Goal: Task Accomplishment & Management: Use online tool/utility

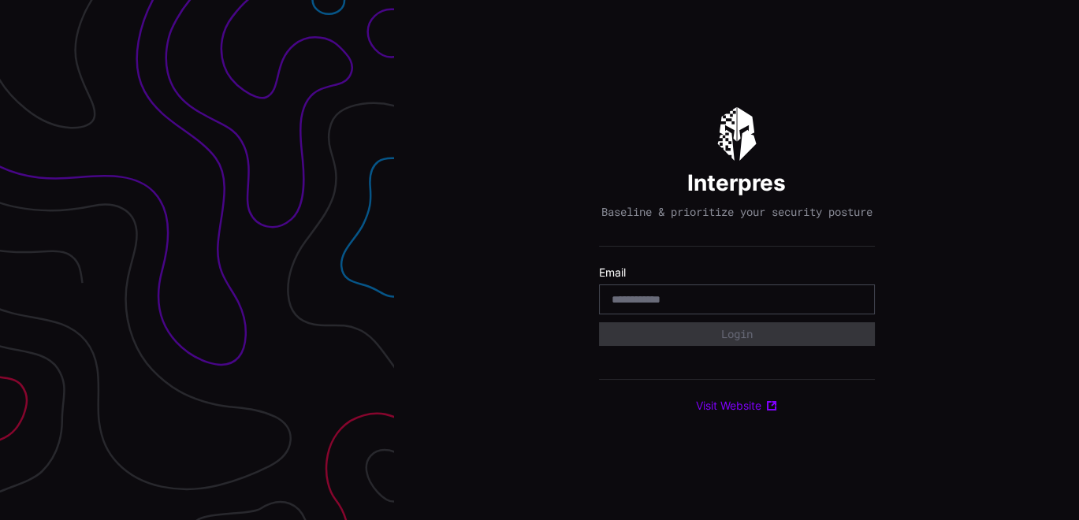
click at [665, 303] on input "email" at bounding box center [736, 299] width 251 height 14
type input "**********"
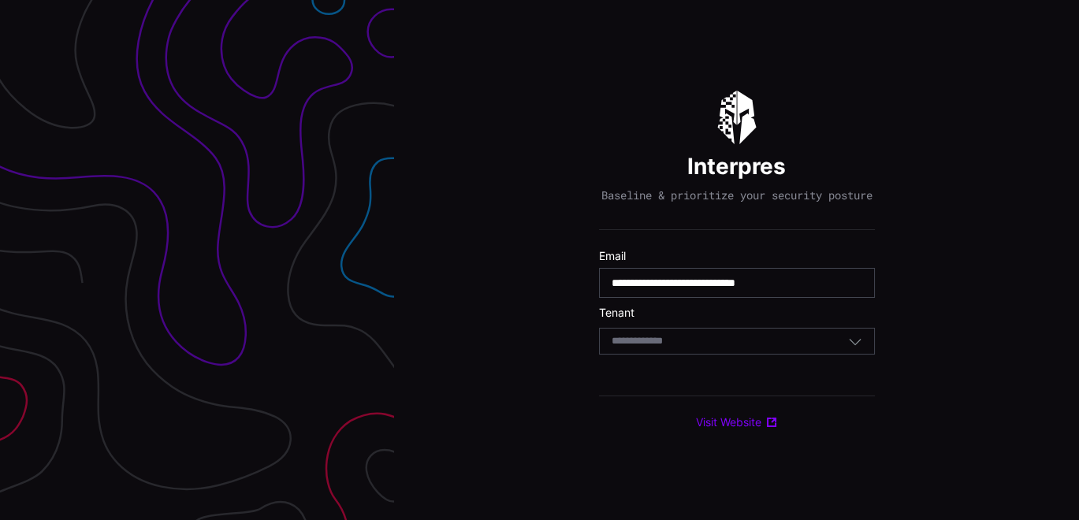
click at [674, 355] on div "Select Tenant" at bounding box center [737, 341] width 276 height 27
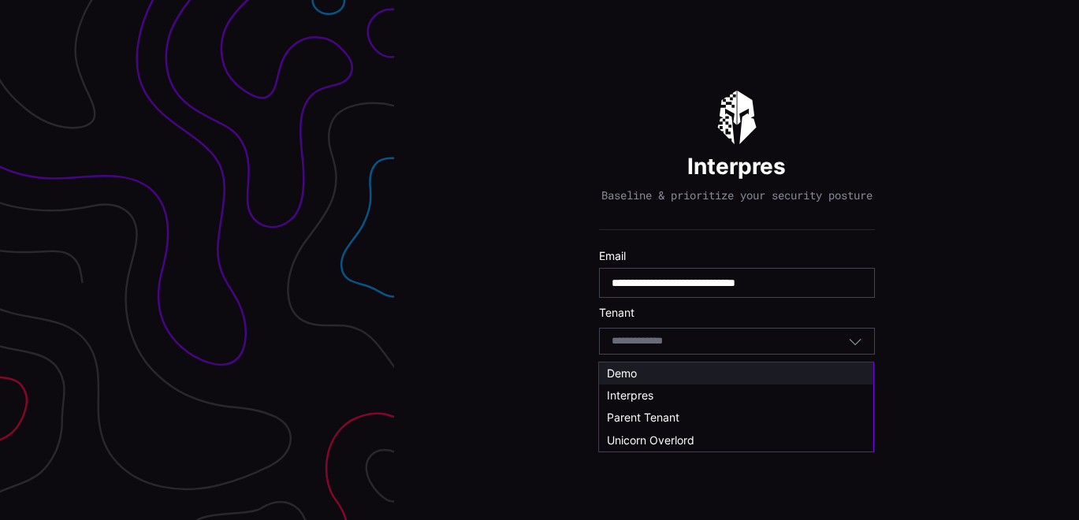
click at [648, 371] on div "Demo" at bounding box center [736, 373] width 258 height 14
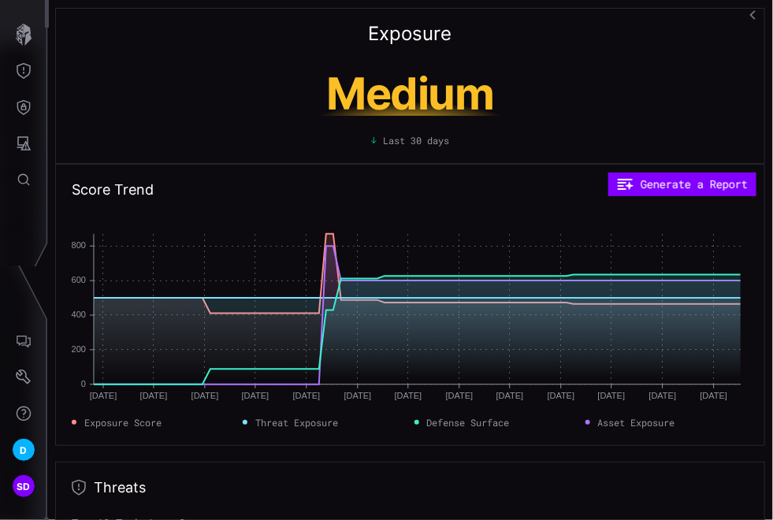
click at [749, 12] on button "button" at bounding box center [753, 15] width 25 height 30
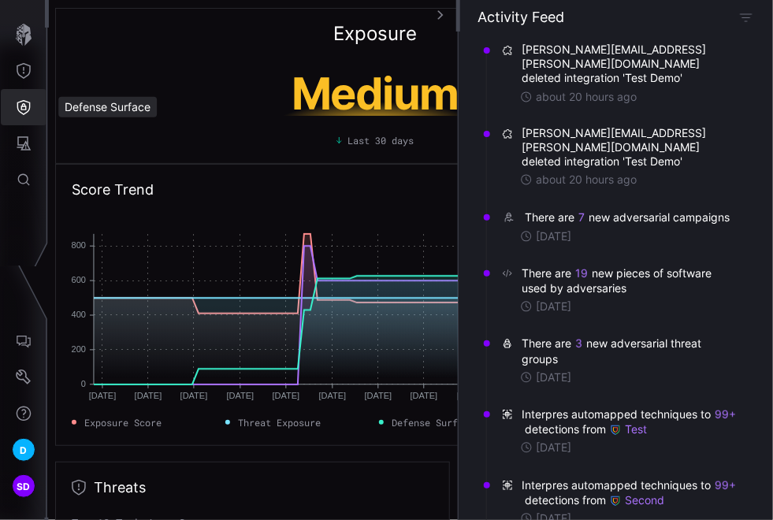
click at [27, 103] on icon "Defense Surface" at bounding box center [24, 107] width 16 height 16
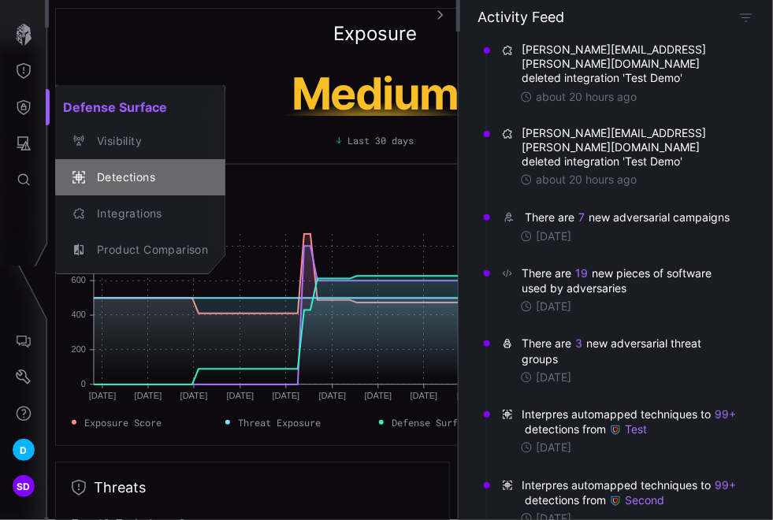
click at [117, 173] on div "Detections" at bounding box center [148, 178] width 119 height 20
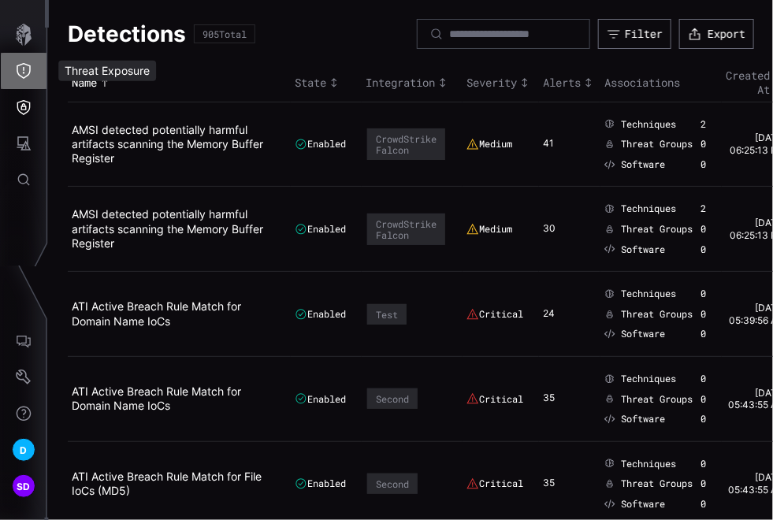
click at [31, 72] on icon "Threat Exposure" at bounding box center [24, 71] width 16 height 16
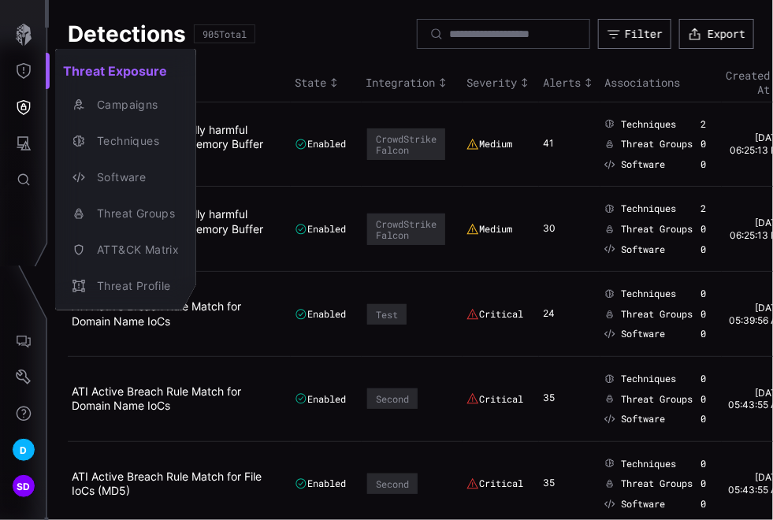
click at [32, 32] on div at bounding box center [386, 260] width 773 height 520
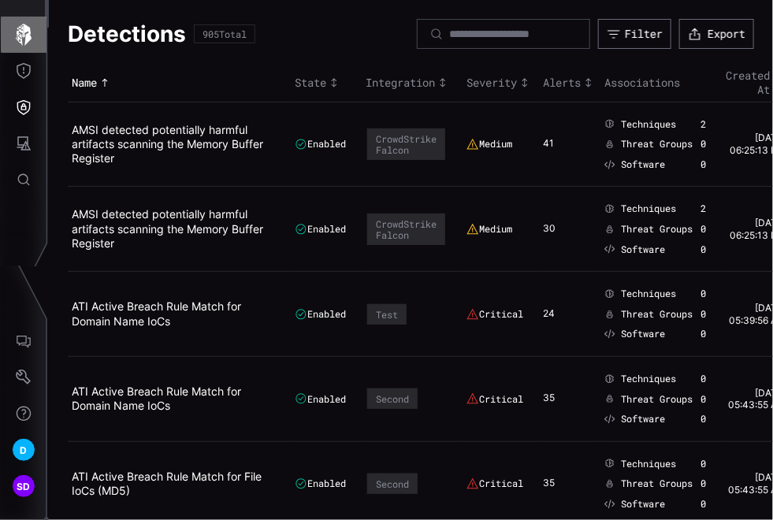
click at [29, 37] on icon "button" at bounding box center [24, 35] width 16 height 22
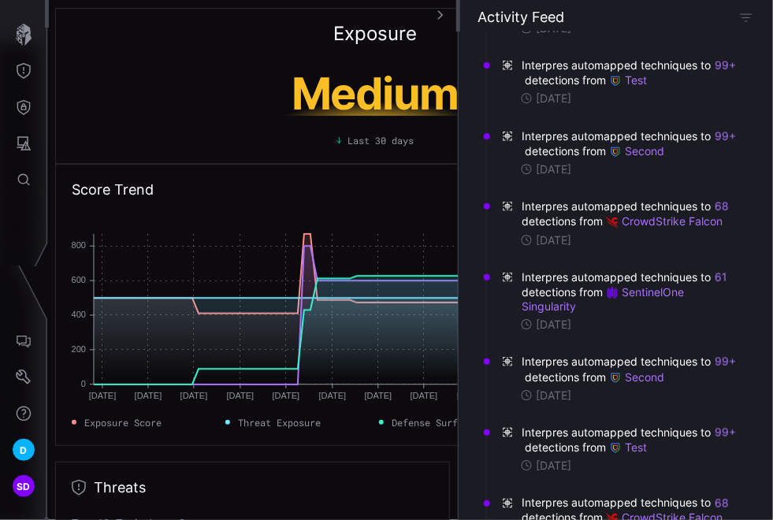
scroll to position [350, 0]
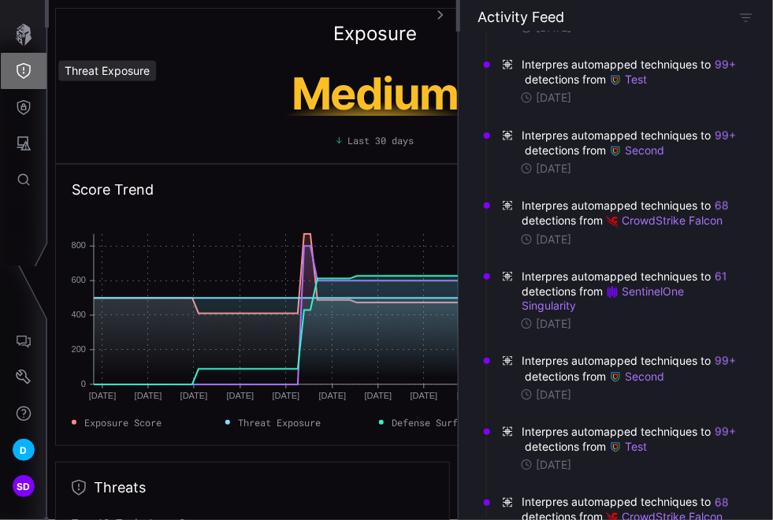
click at [17, 69] on icon "Threat Exposure" at bounding box center [24, 71] width 14 height 16
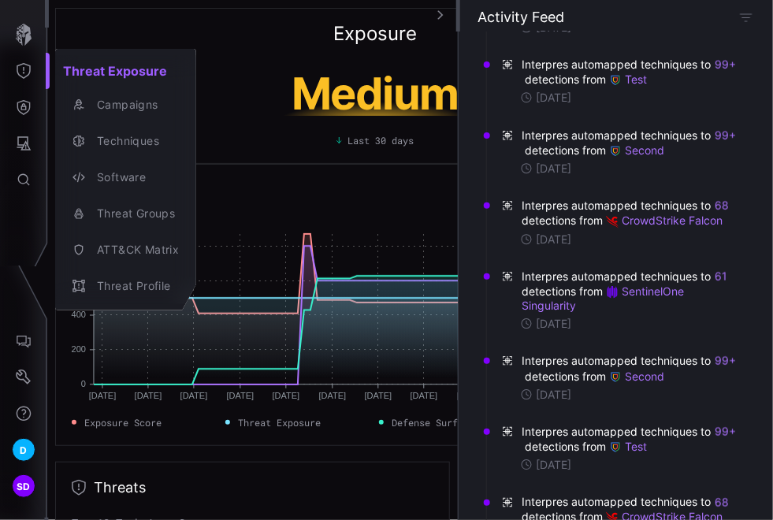
click at [26, 112] on div at bounding box center [386, 260] width 773 height 520
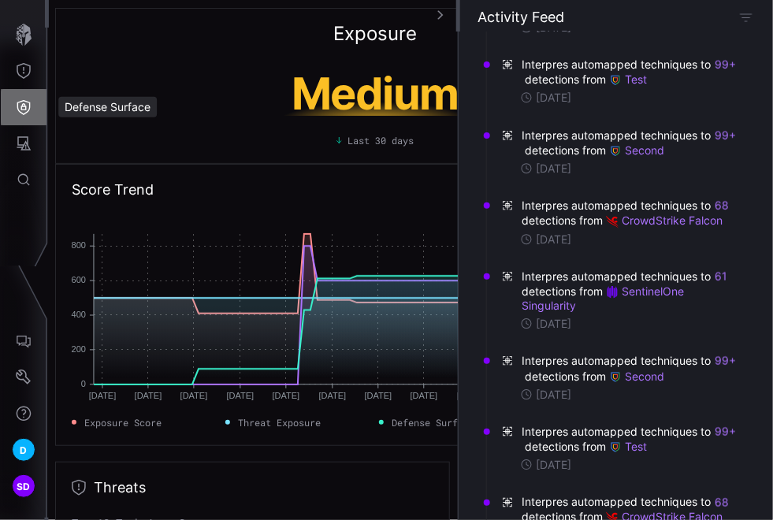
click at [26, 112] on icon "Defense Surface" at bounding box center [23, 107] width 13 height 15
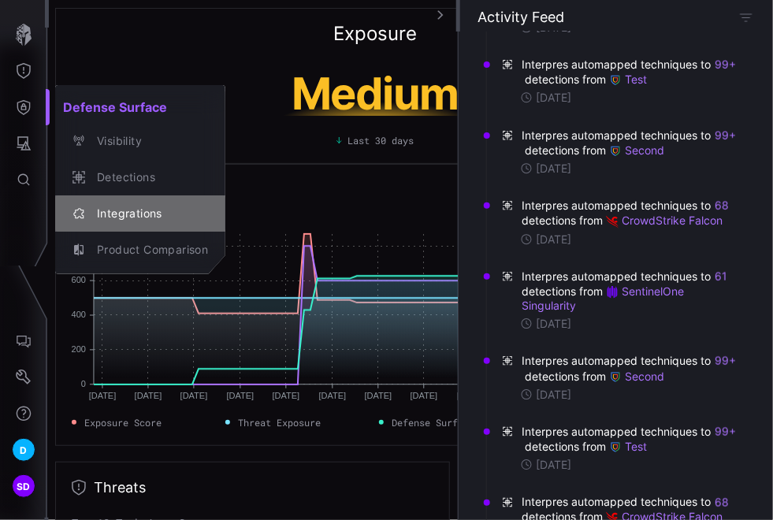
click at [119, 212] on div "Integrations" at bounding box center [148, 214] width 119 height 20
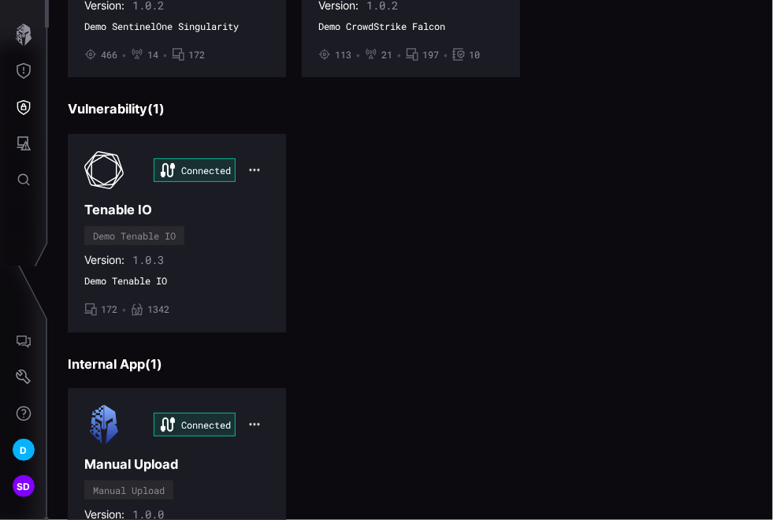
scroll to position [633, 0]
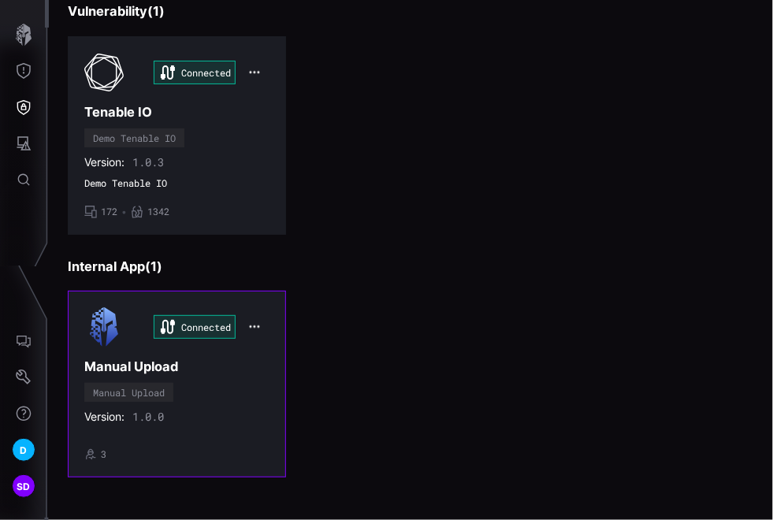
click at [218, 370] on div "Connected Manual Upload Manual Upload Version: 1.0.0 • 3" at bounding box center [176, 383] width 185 height 153
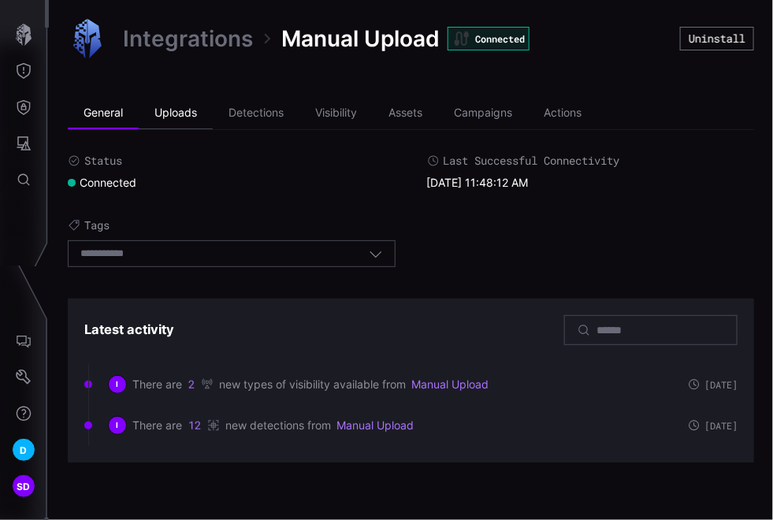
click at [173, 117] on li "Uploads" at bounding box center [176, 114] width 74 height 32
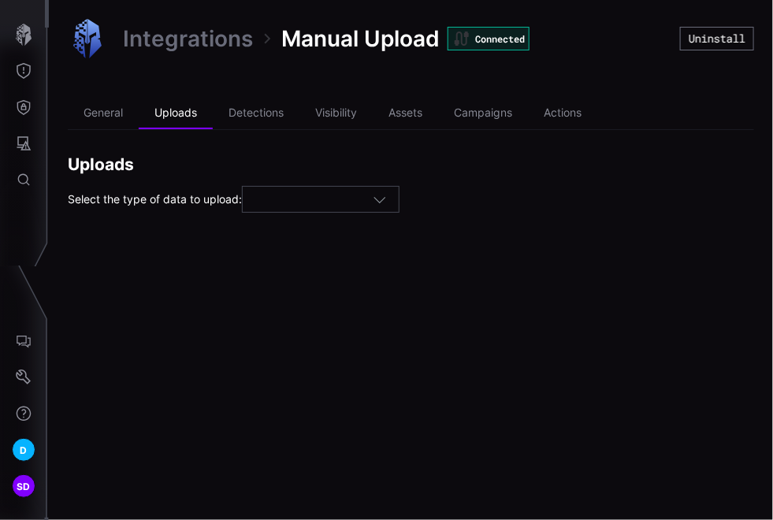
click at [335, 201] on div at bounding box center [313, 200] width 118 height 14
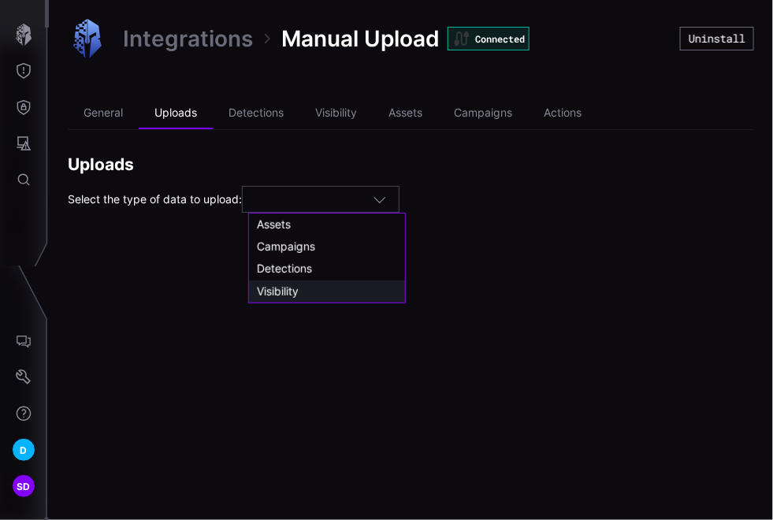
click at [277, 287] on span "Visibility" at bounding box center [278, 290] width 42 height 13
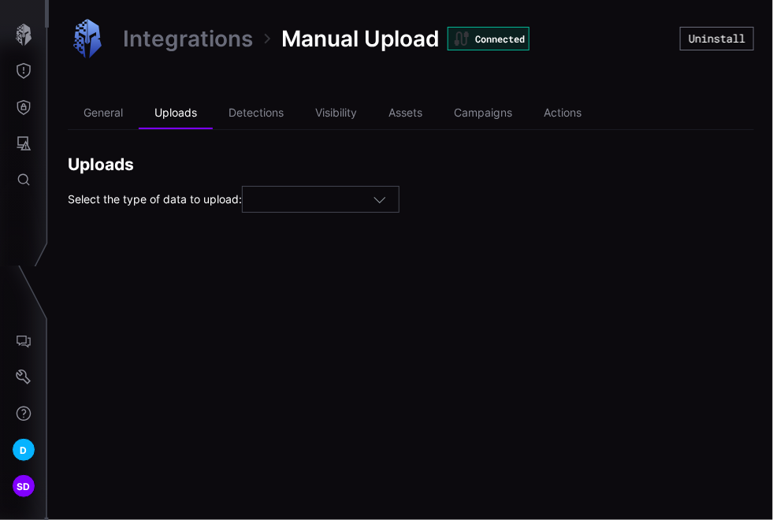
type input "**********"
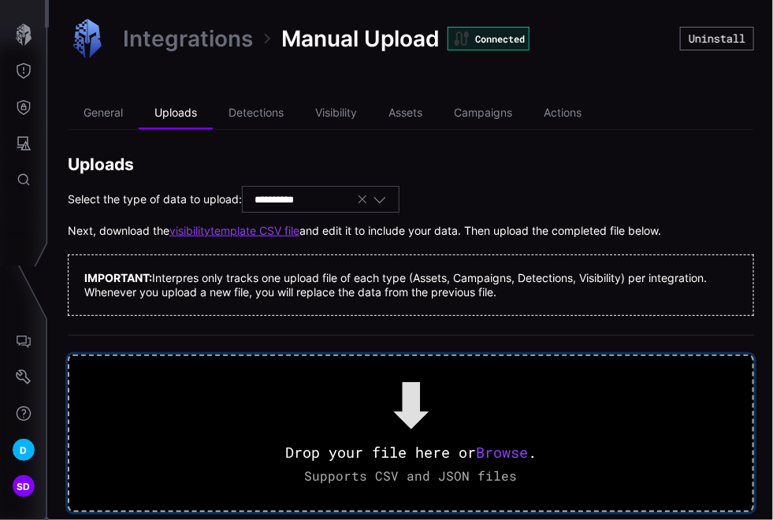
click at [508, 454] on span "Browse" at bounding box center [502, 452] width 52 height 19
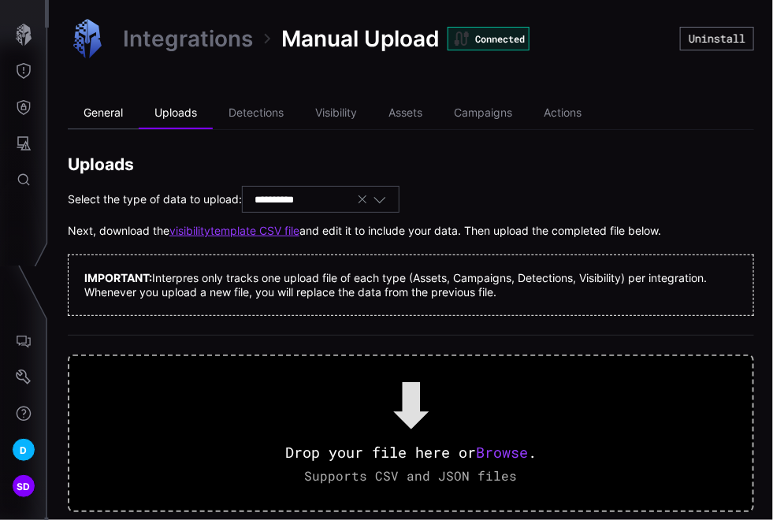
click at [108, 112] on li "General" at bounding box center [103, 114] width 71 height 32
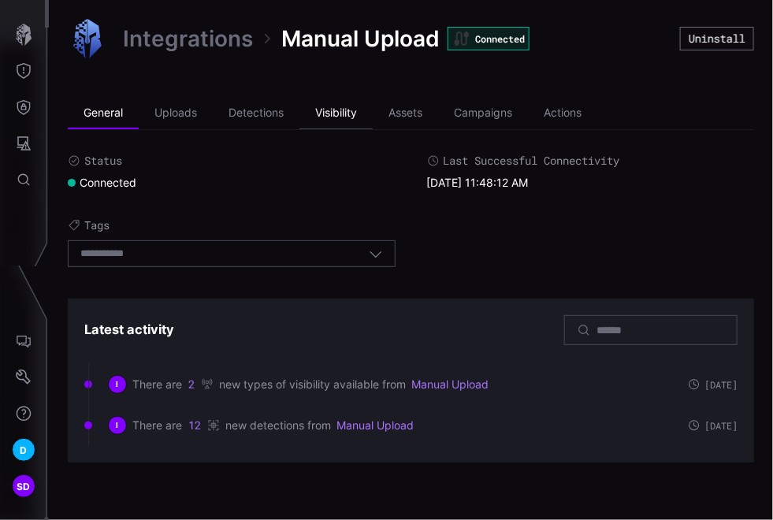
click at [336, 112] on li "Visibility" at bounding box center [335, 114] width 73 height 32
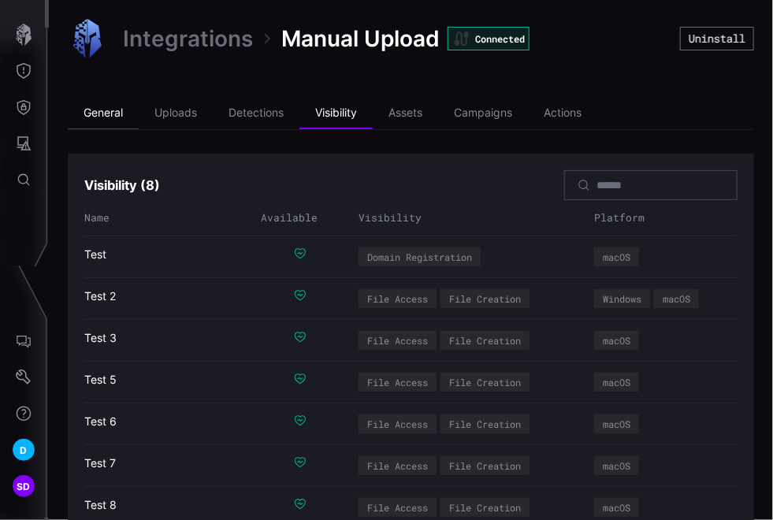
click at [113, 111] on li "General" at bounding box center [103, 114] width 71 height 32
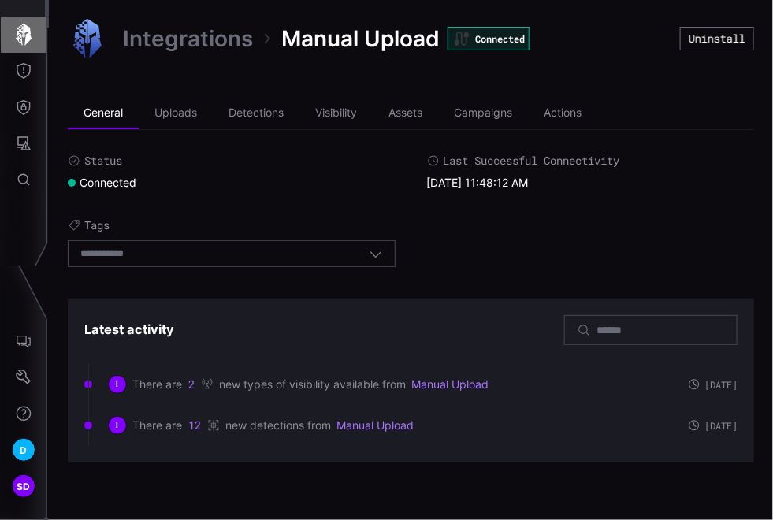
click at [29, 37] on icon "button" at bounding box center [24, 35] width 16 height 22
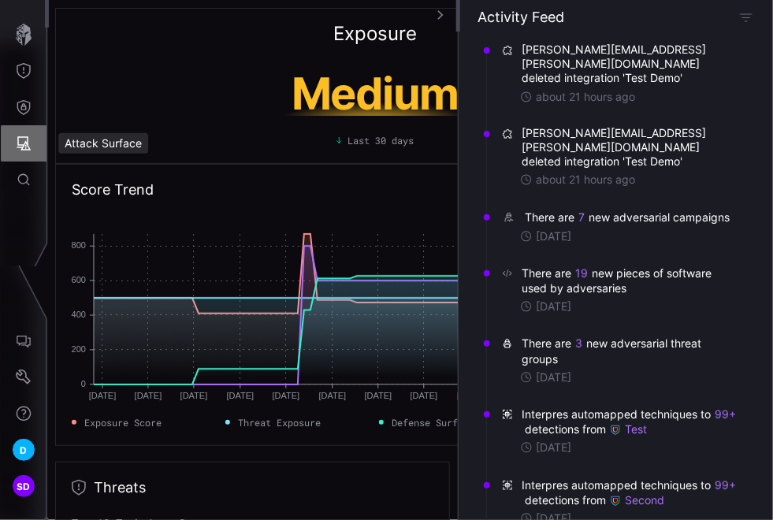
click at [28, 136] on icon "Attack Surface" at bounding box center [24, 144] width 16 height 16
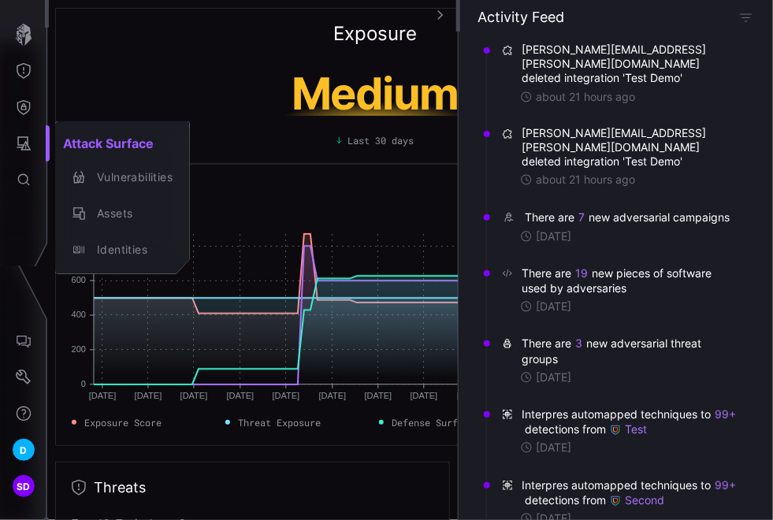
click at [25, 102] on div at bounding box center [386, 260] width 773 height 520
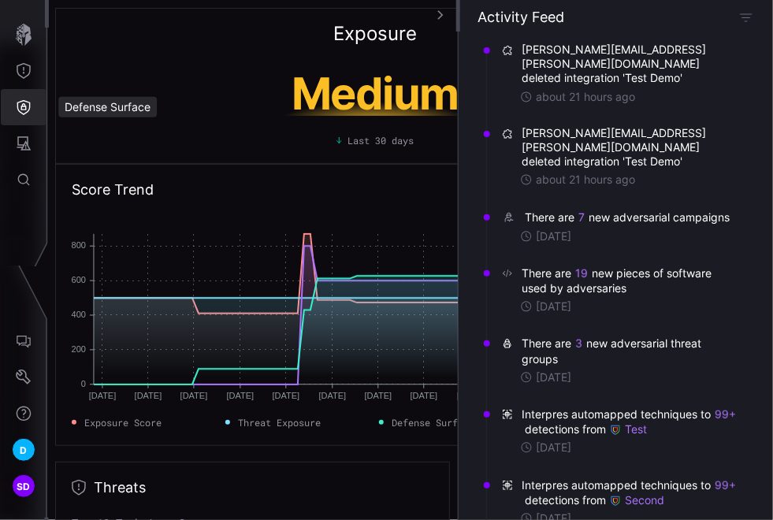
click at [25, 102] on icon "Defense Surface" at bounding box center [24, 107] width 16 height 16
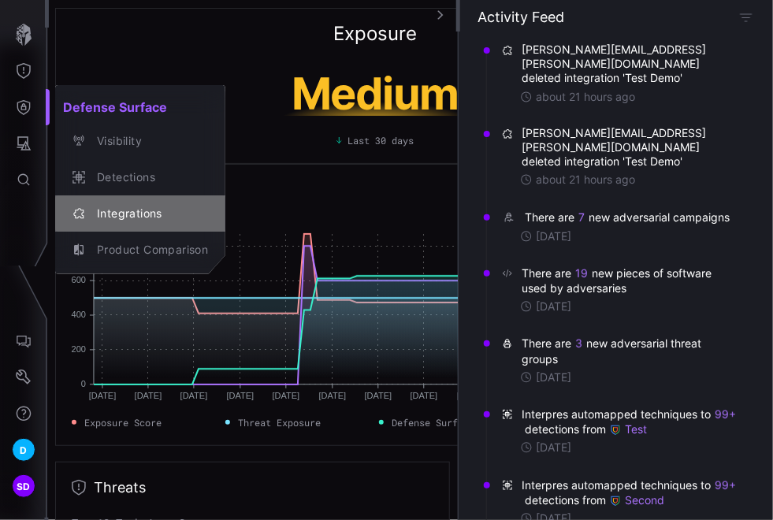
click at [118, 210] on div "Integrations" at bounding box center [148, 214] width 119 height 20
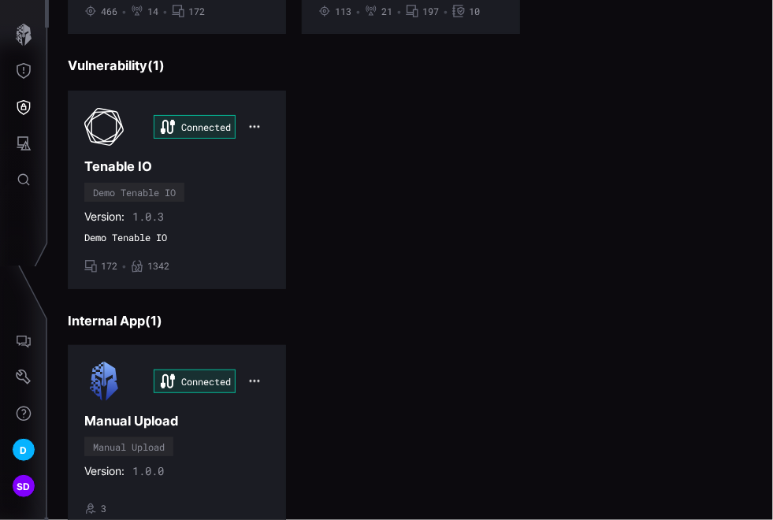
scroll to position [633, 0]
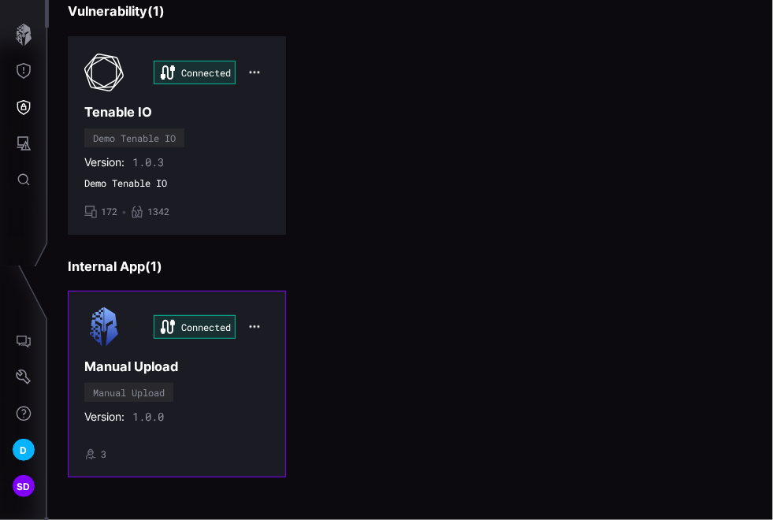
click at [202, 377] on div "Connected Manual Upload Manual Upload Version: 1.0.0 • 3" at bounding box center [176, 383] width 185 height 153
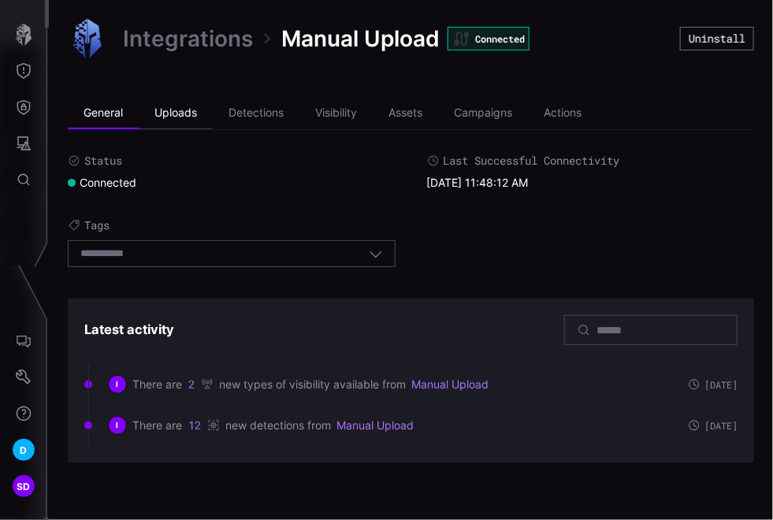
click at [192, 107] on li "Uploads" at bounding box center [176, 114] width 74 height 32
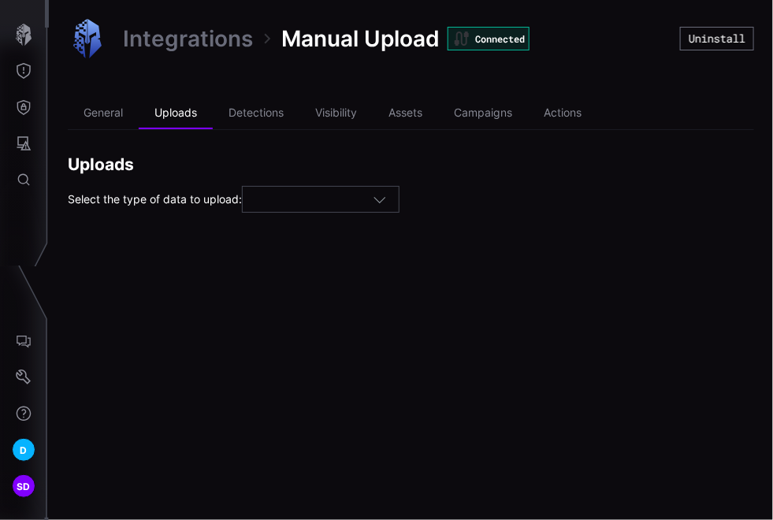
click at [382, 199] on icon "button" at bounding box center [380, 199] width 14 height 14
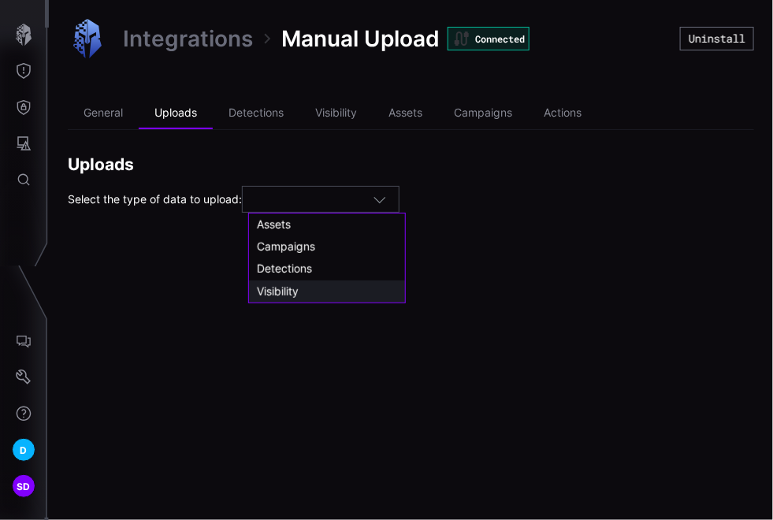
click at [273, 291] on span "Visibility" at bounding box center [278, 290] width 42 height 13
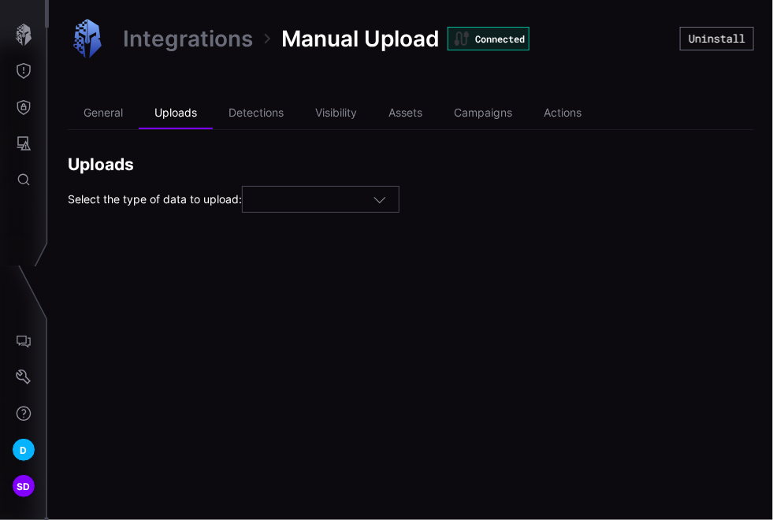
type input "**********"
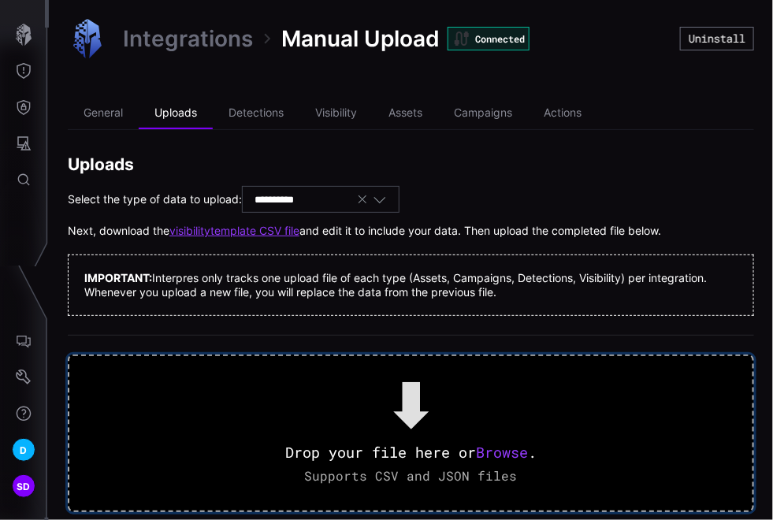
click at [499, 447] on span "Browse" at bounding box center [502, 452] width 52 height 19
click at [517, 452] on span "Browse" at bounding box center [502, 452] width 52 height 19
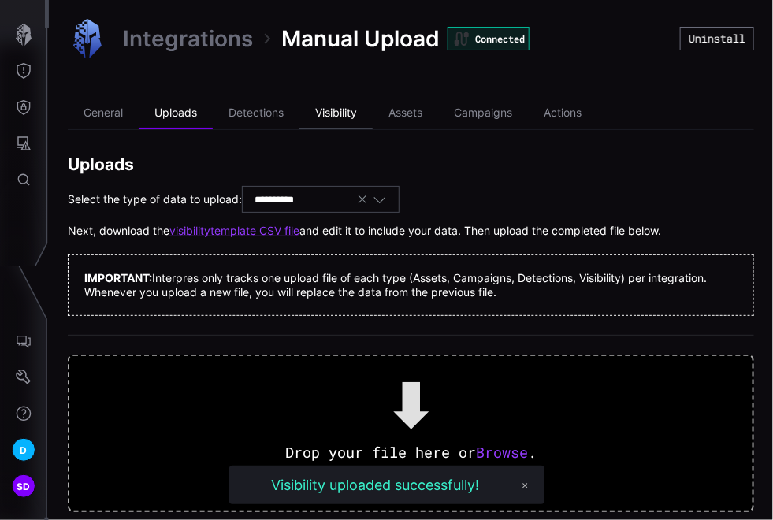
click at [350, 110] on li "Visibility" at bounding box center [335, 114] width 73 height 32
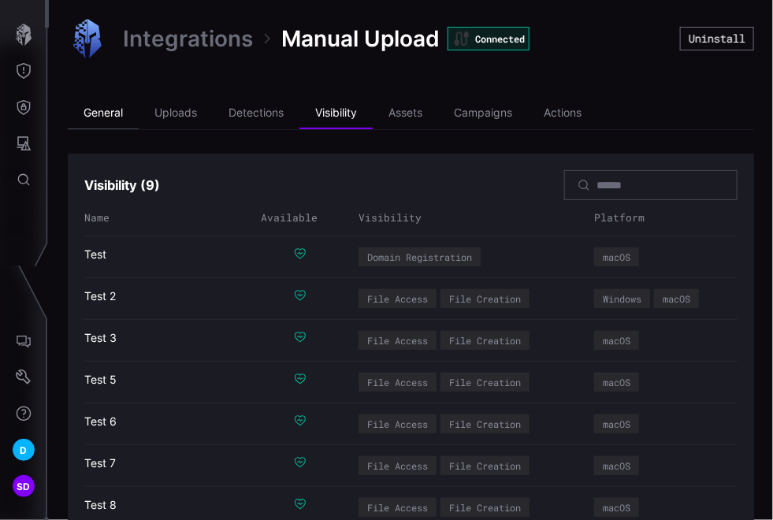
click at [87, 114] on li "General" at bounding box center [103, 114] width 71 height 32
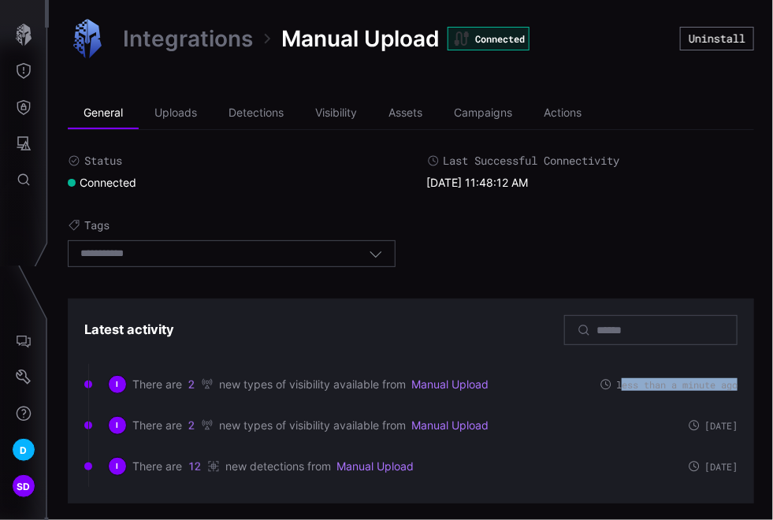
drag, startPoint x: 606, startPoint y: 379, endPoint x: 754, endPoint y: 376, distance: 148.1
click at [754, 376] on div "Integrations Manual Upload Connected Uninstall General Uploads Detections Visib…" at bounding box center [411, 261] width 724 height 522
click at [27, 32] on icon "button" at bounding box center [24, 35] width 22 height 22
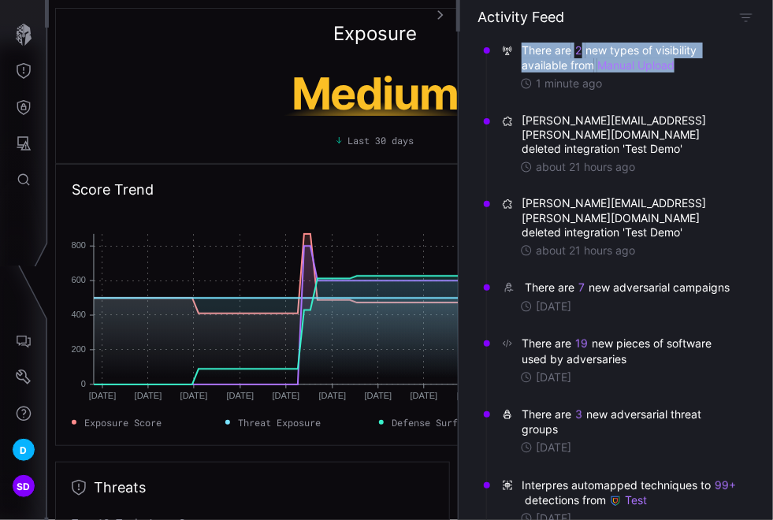
drag, startPoint x: 521, startPoint y: 46, endPoint x: 689, endPoint y: 61, distance: 169.3
click at [689, 61] on span "There are 2 new types of visibility available from Manual Upload" at bounding box center [630, 58] width 217 height 30
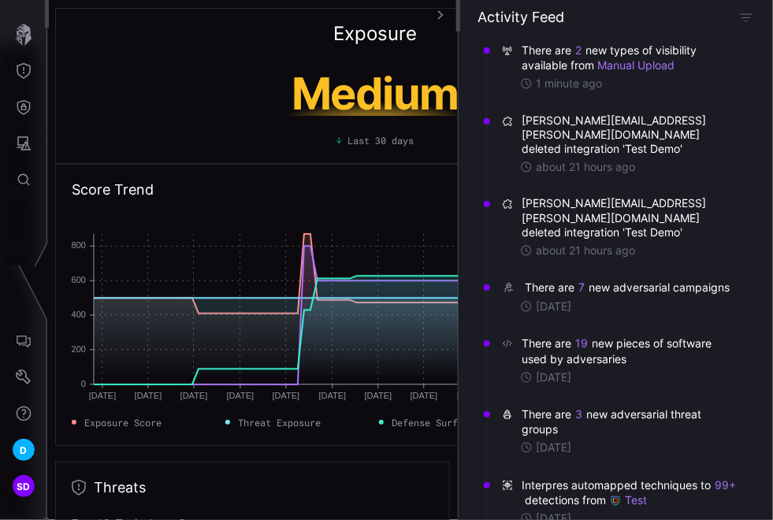
click at [678, 80] on div "1 minute ago" at bounding box center [629, 83] width 218 height 14
click at [26, 106] on icon "Defense Surface" at bounding box center [23, 107] width 13 height 15
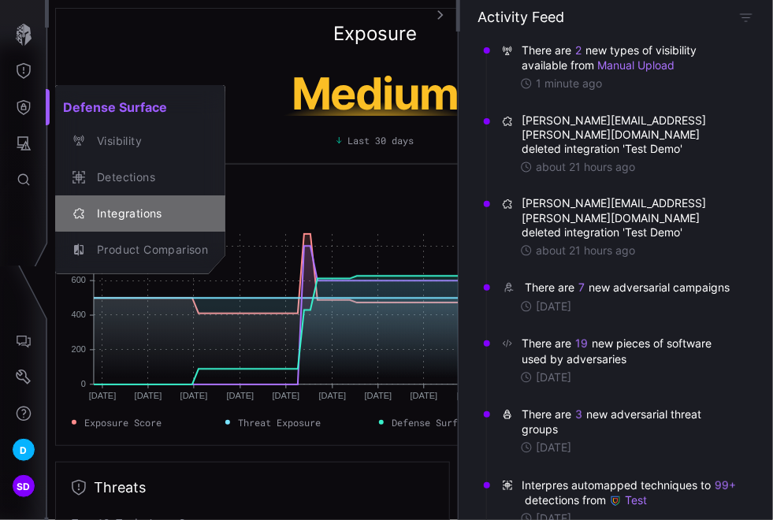
click at [117, 214] on div "Integrations" at bounding box center [148, 214] width 119 height 20
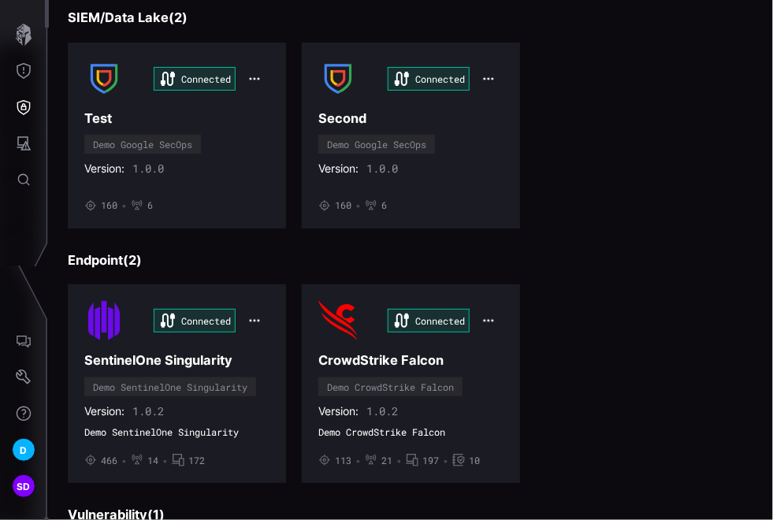
scroll to position [633, 0]
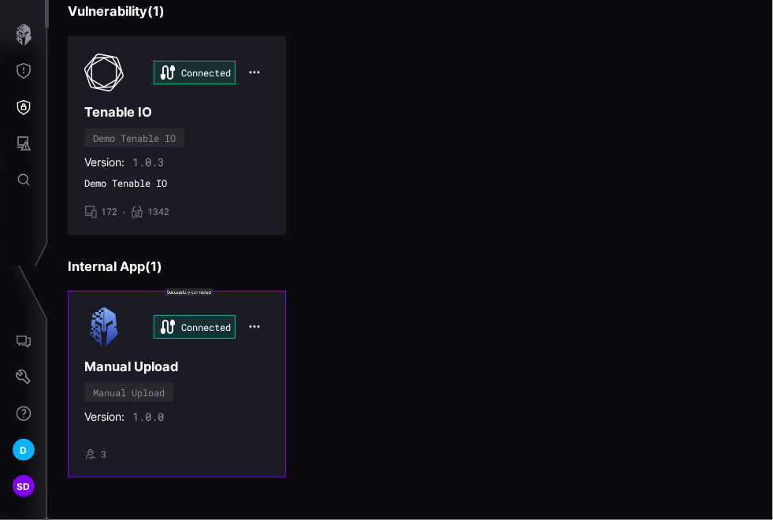
click at [217, 384] on div "Connected Manual Upload Manual Upload Version: 1.0.0 • 3" at bounding box center [176, 383] width 185 height 153
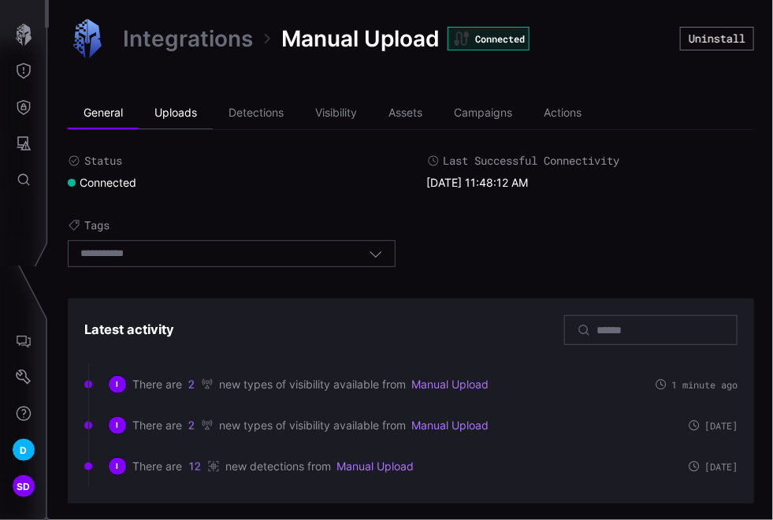
click at [185, 112] on li "Uploads" at bounding box center [176, 114] width 74 height 32
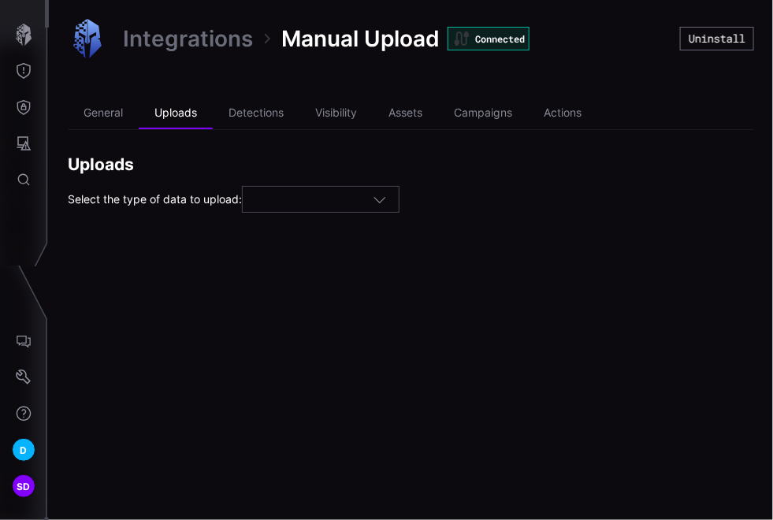
click at [321, 206] on div at bounding box center [321, 199] width 158 height 27
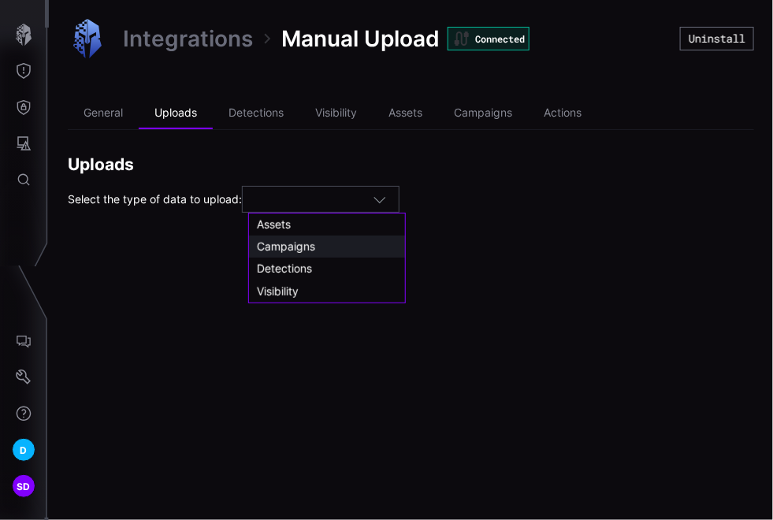
click at [297, 243] on span "Campaigns" at bounding box center [286, 245] width 58 height 13
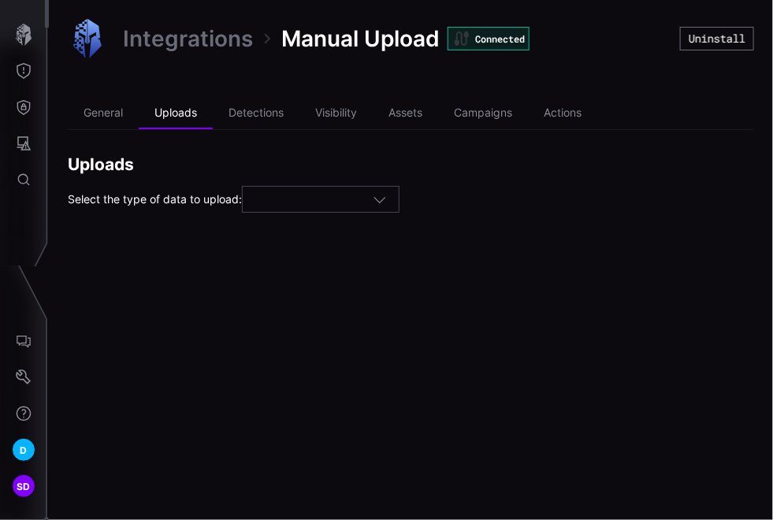
type input "*********"
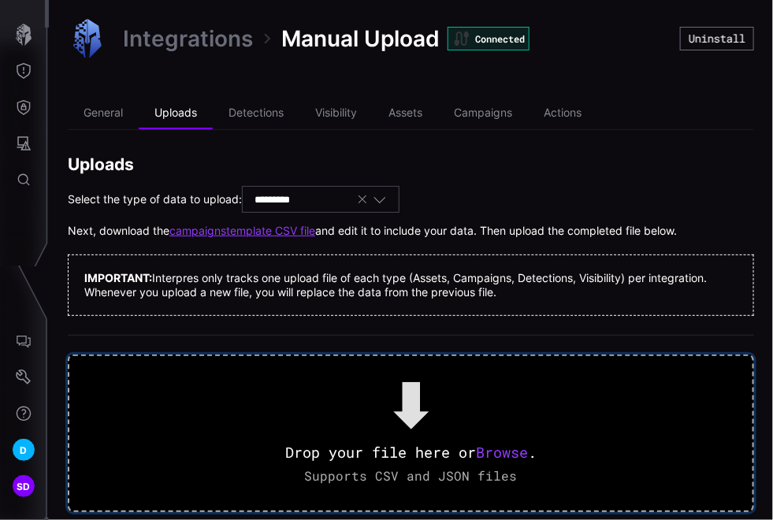
click at [492, 449] on span "Browse" at bounding box center [502, 452] width 52 height 19
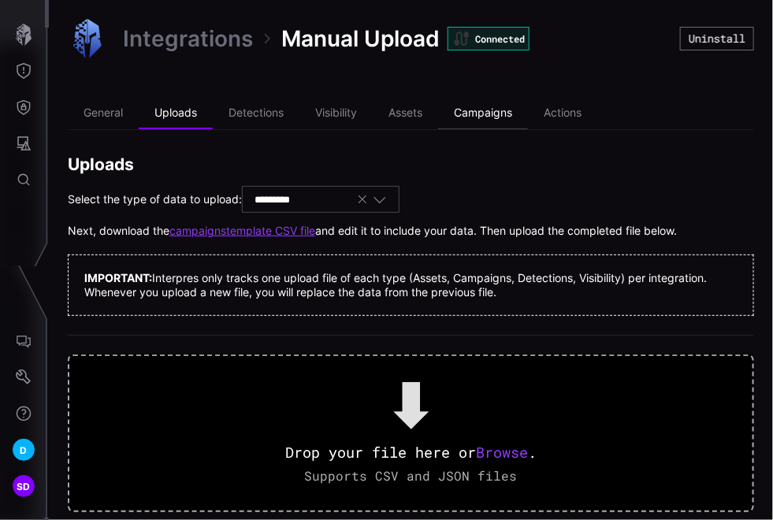
click at [499, 109] on li "Campaigns" at bounding box center [483, 114] width 90 height 32
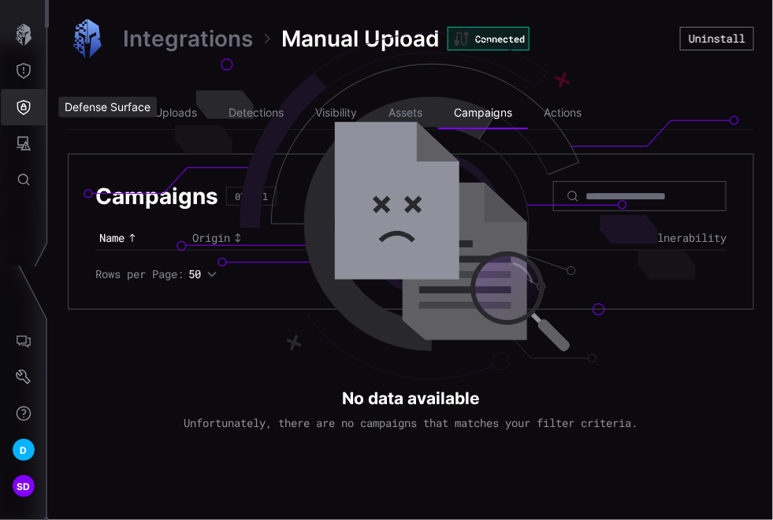
click at [31, 103] on icon "Defense Surface" at bounding box center [24, 107] width 16 height 16
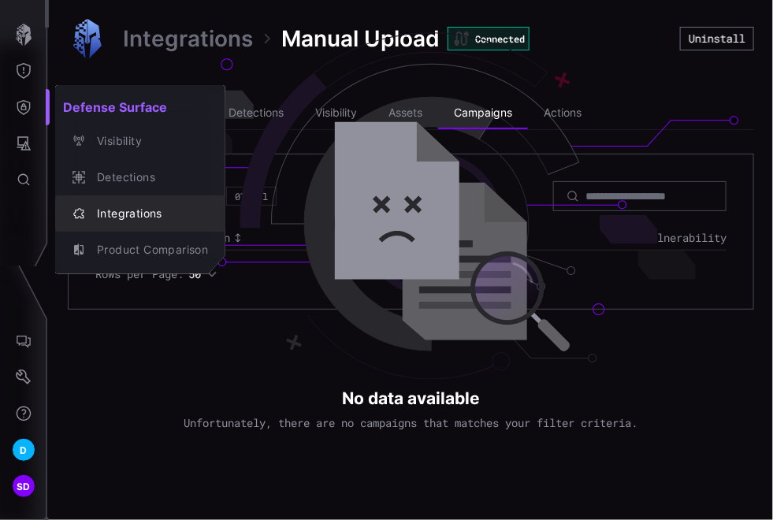
click at [160, 221] on div "Integrations" at bounding box center [148, 214] width 119 height 20
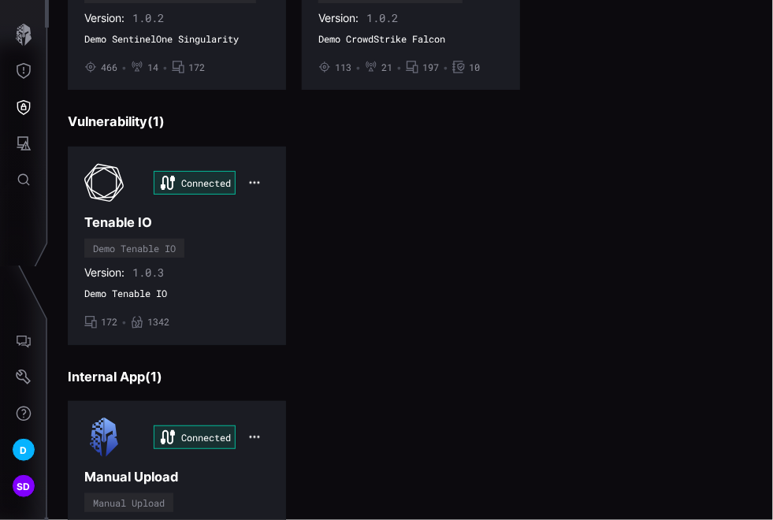
scroll to position [633, 0]
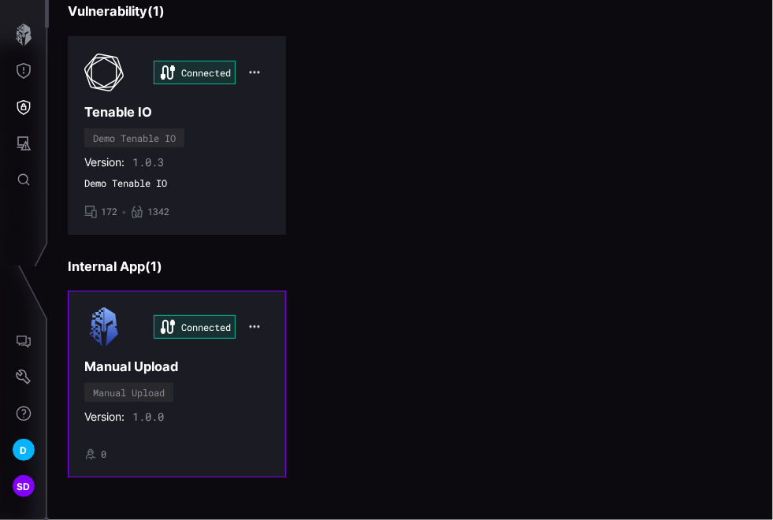
click at [225, 379] on div "Connected Manual Upload Manual Upload Version: 1.0.0 • 0" at bounding box center [176, 383] width 185 height 153
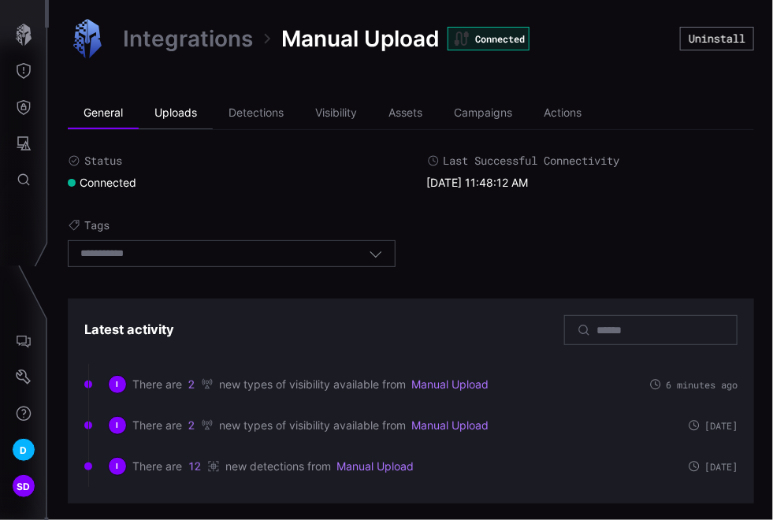
click at [183, 110] on li "Uploads" at bounding box center [176, 114] width 74 height 32
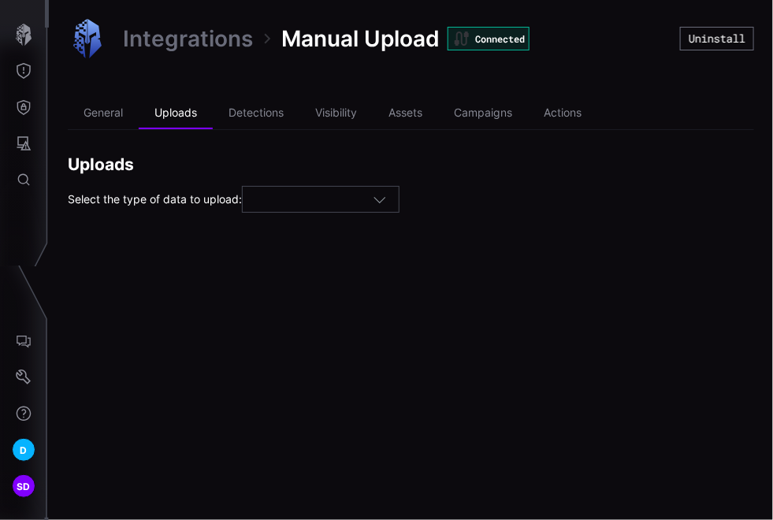
click at [387, 200] on icon "button" at bounding box center [380, 199] width 14 height 14
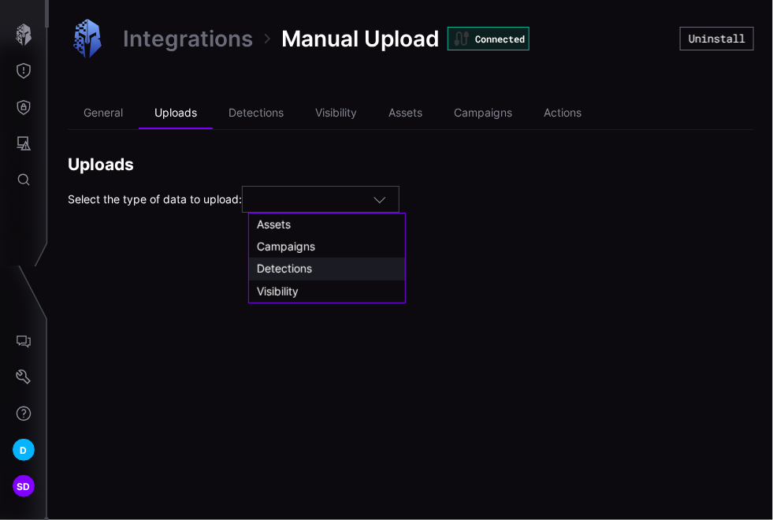
click at [303, 266] on span "Detections" at bounding box center [284, 268] width 55 height 13
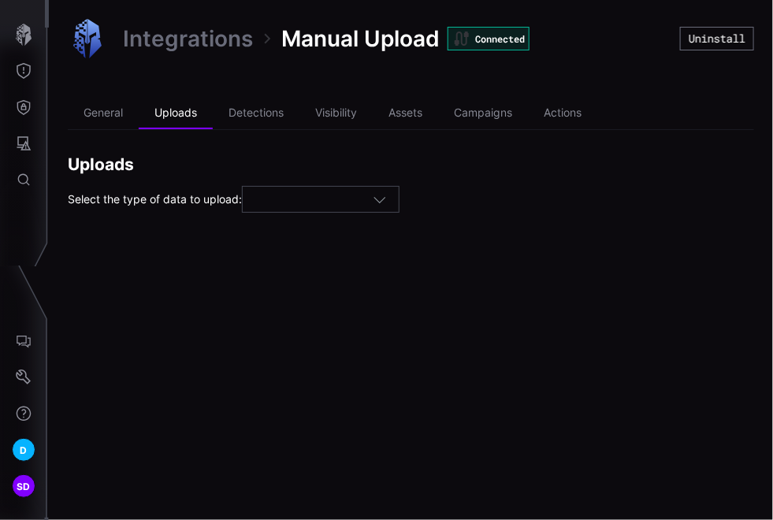
type input "**********"
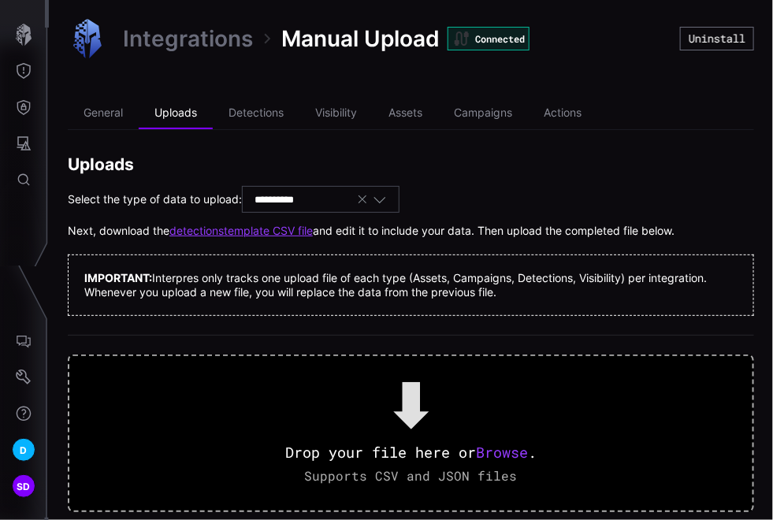
drag, startPoint x: 303, startPoint y: 266, endPoint x: 257, endPoint y: 227, distance: 60.9
click at [257, 227] on link "detections template CSV file" at bounding box center [240, 231] width 143 height 14
click at [366, 199] on icon "button" at bounding box center [362, 199] width 13 height 13
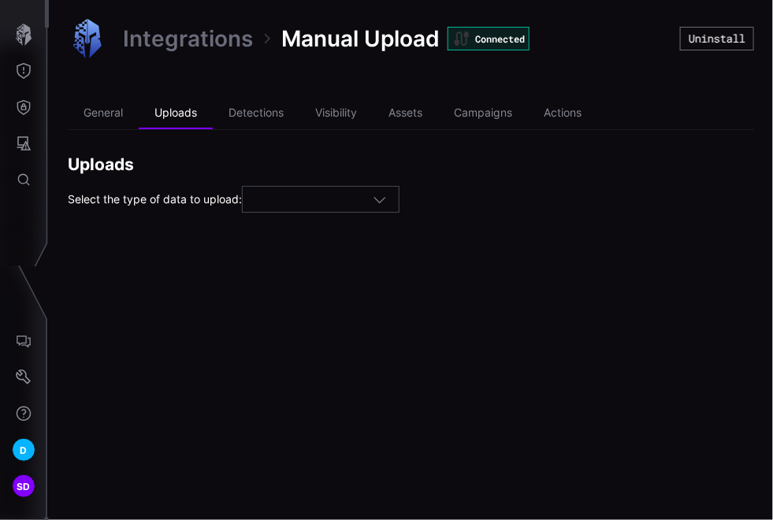
click at [386, 197] on icon "button" at bounding box center [380, 199] width 14 height 14
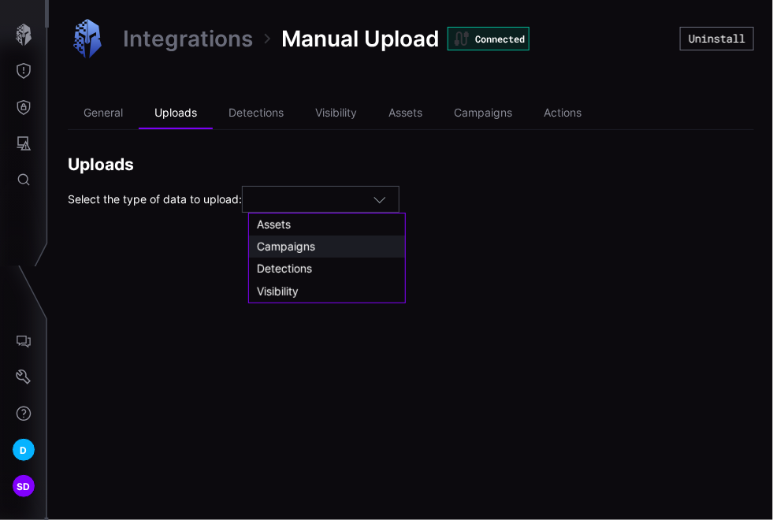
click at [314, 246] on span "Campaigns" at bounding box center [286, 245] width 58 height 13
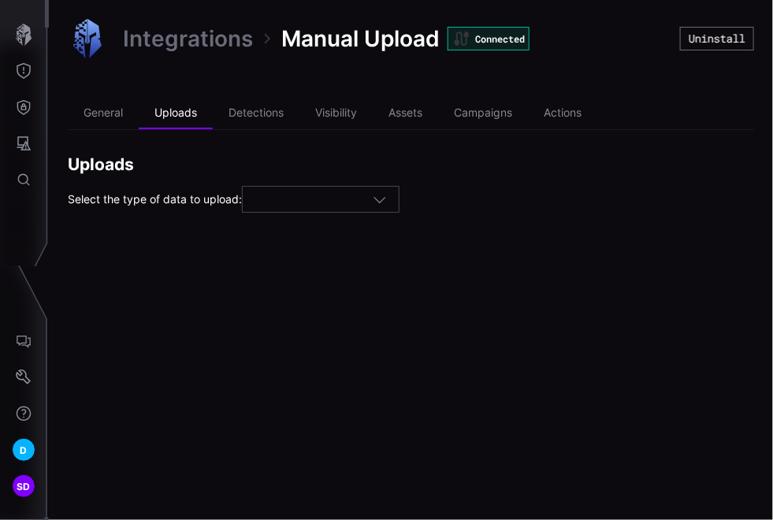
type input "*********"
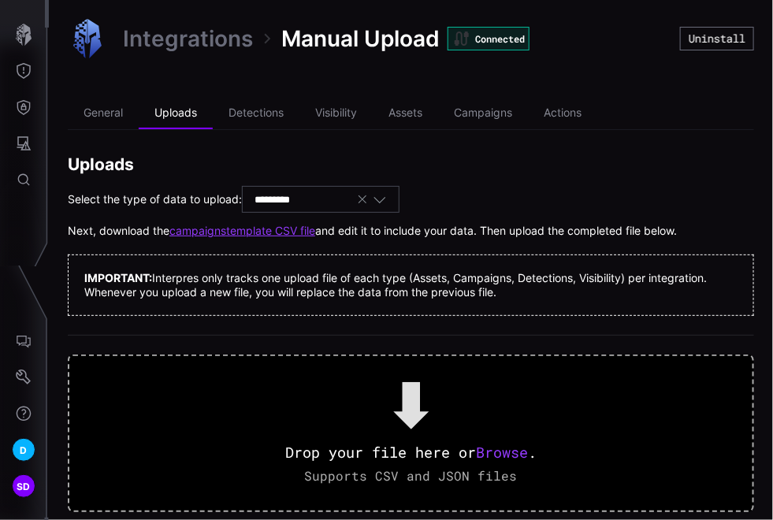
click at [291, 235] on link "campaigns template CSV file" at bounding box center [242, 231] width 146 height 14
click at [609, 101] on ul "General Uploads Detections Visibility Assets Campaigns Actions" at bounding box center [411, 114] width 686 height 32
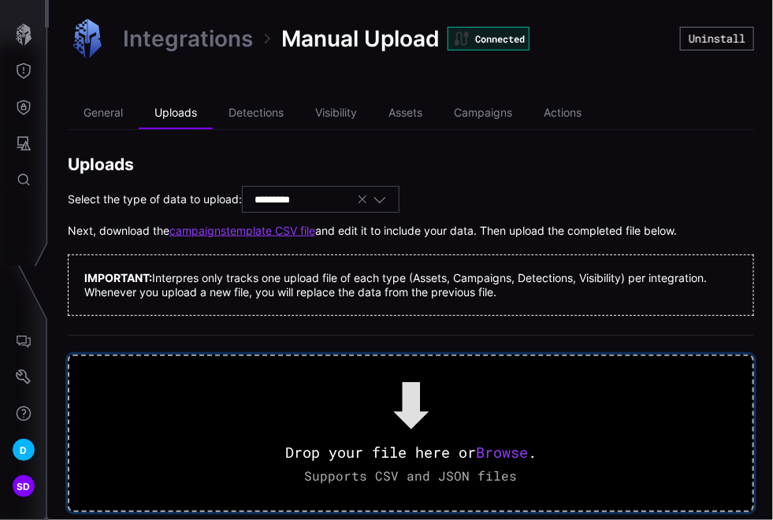
click at [504, 452] on span "Browse" at bounding box center [502, 452] width 52 height 19
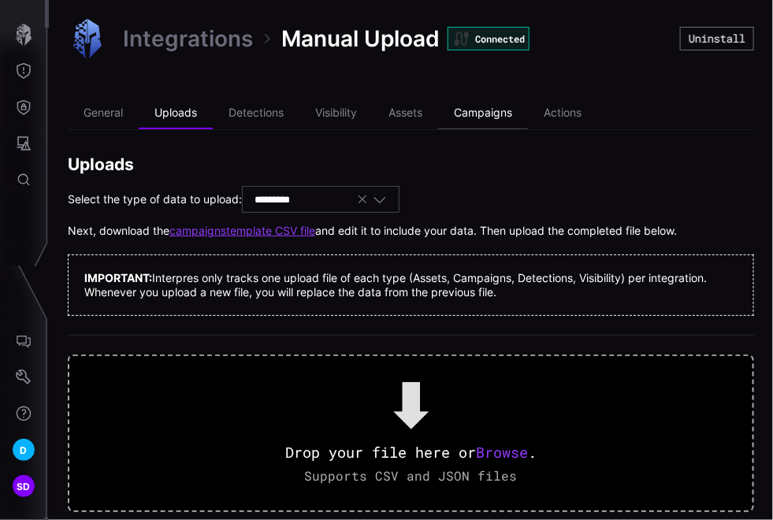
click at [488, 113] on li "Campaigns" at bounding box center [483, 114] width 90 height 32
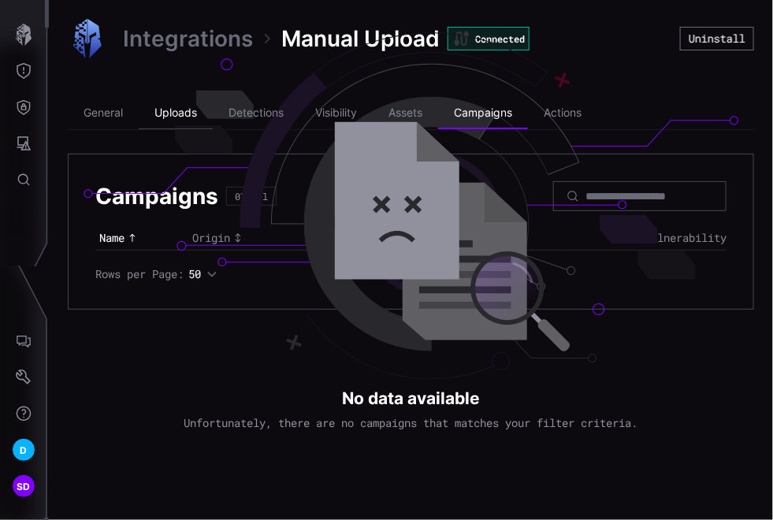
click at [175, 108] on li "Uploads" at bounding box center [176, 114] width 74 height 32
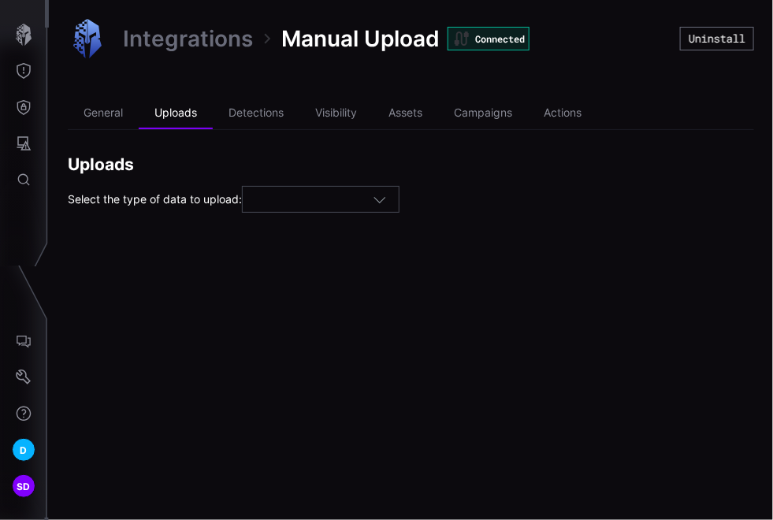
click at [384, 201] on icon "button" at bounding box center [380, 199] width 14 height 14
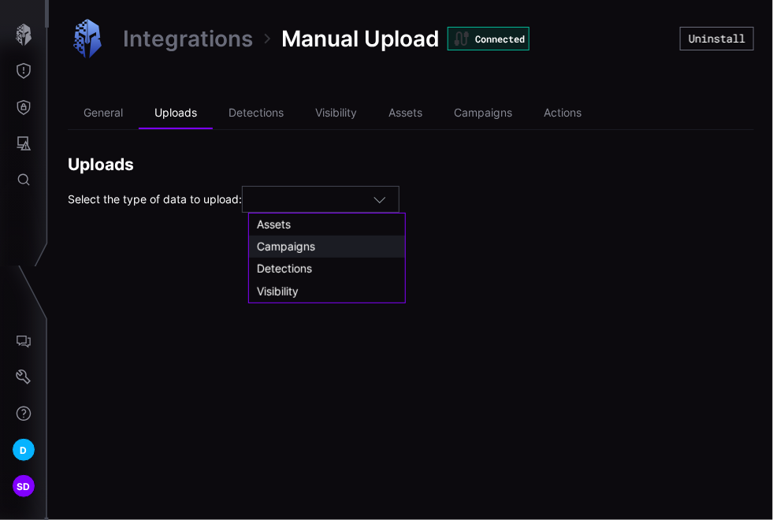
click at [296, 251] on span "Campaigns" at bounding box center [286, 245] width 58 height 13
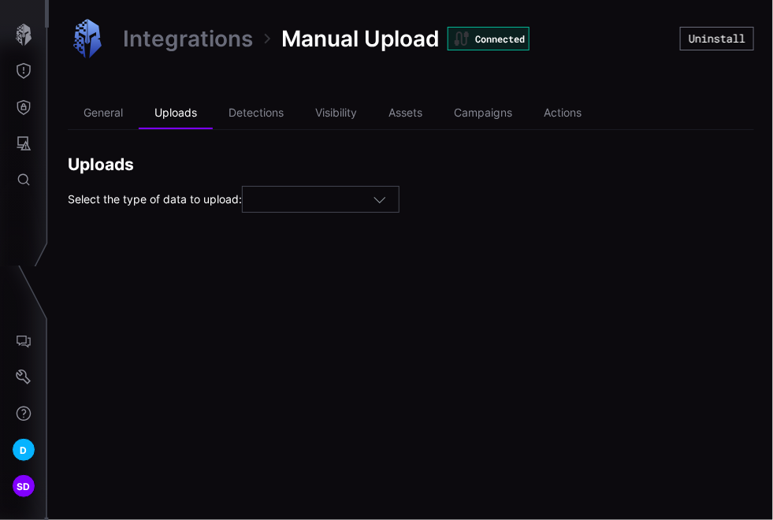
type input "*********"
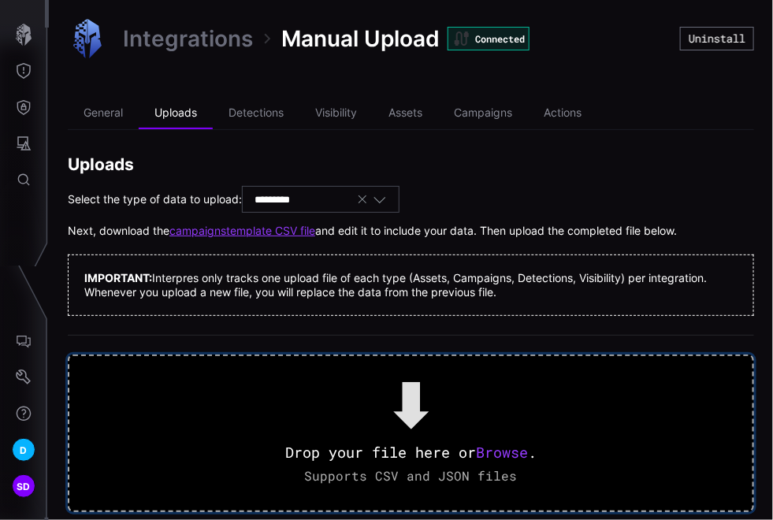
click at [492, 452] on span "Browse" at bounding box center [502, 452] width 52 height 19
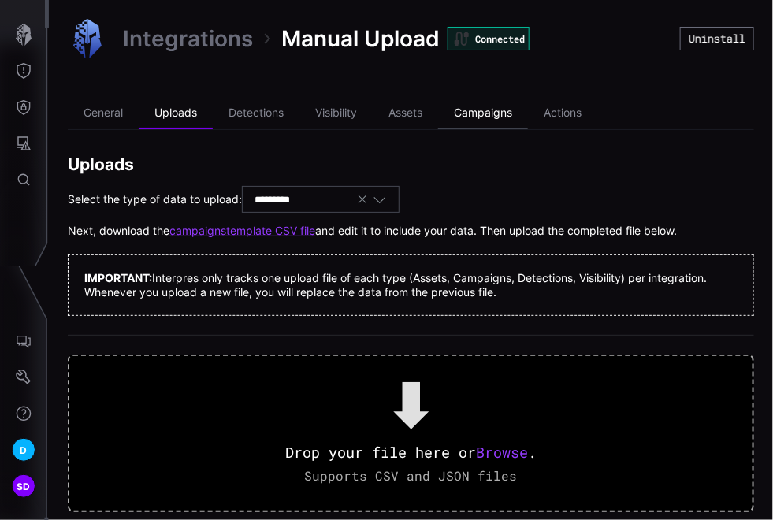
click at [484, 113] on li "Campaigns" at bounding box center [483, 114] width 90 height 32
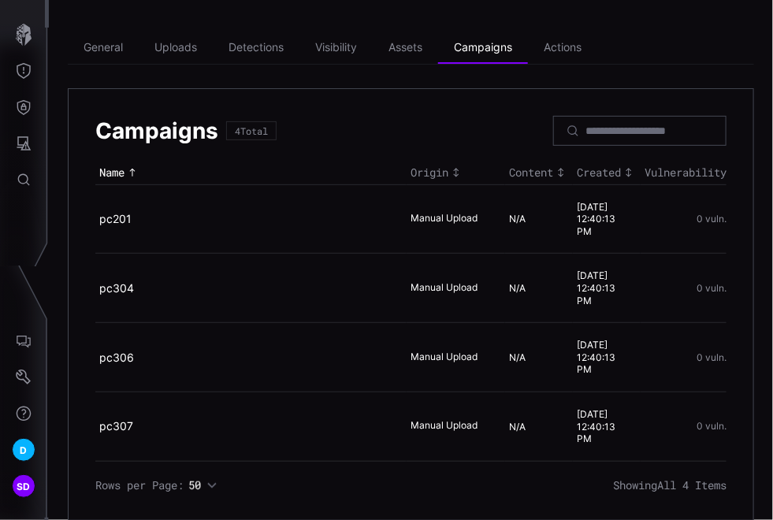
scroll to position [82, 0]
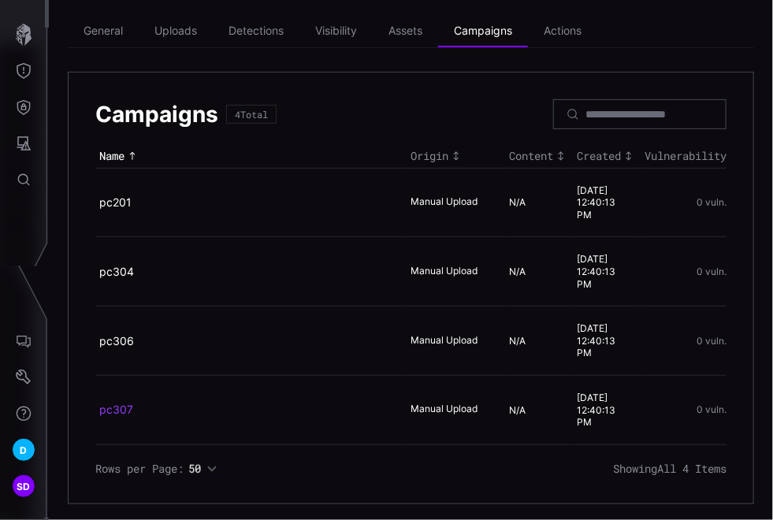
click at [121, 407] on link "pc307" at bounding box center [116, 409] width 34 height 13
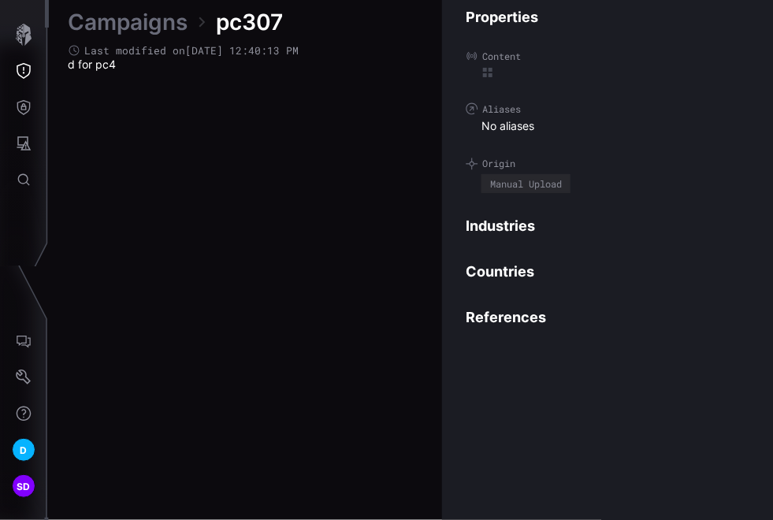
scroll to position [3359, 1010]
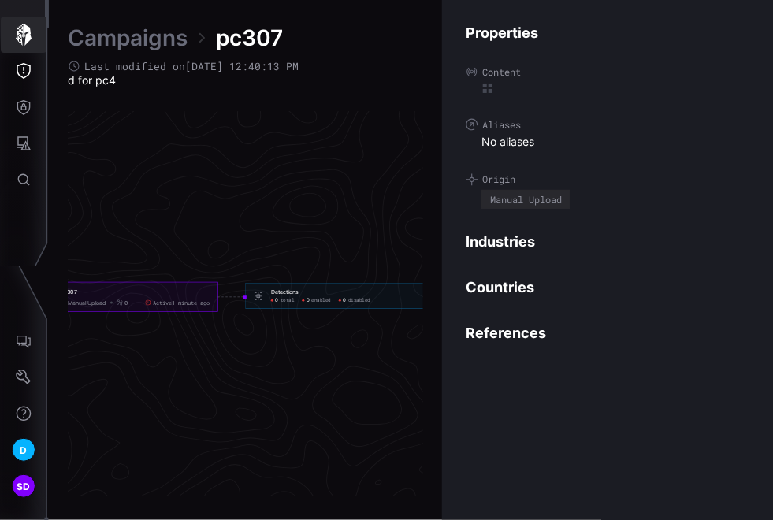
click at [27, 35] on icon "button" at bounding box center [24, 35] width 16 height 22
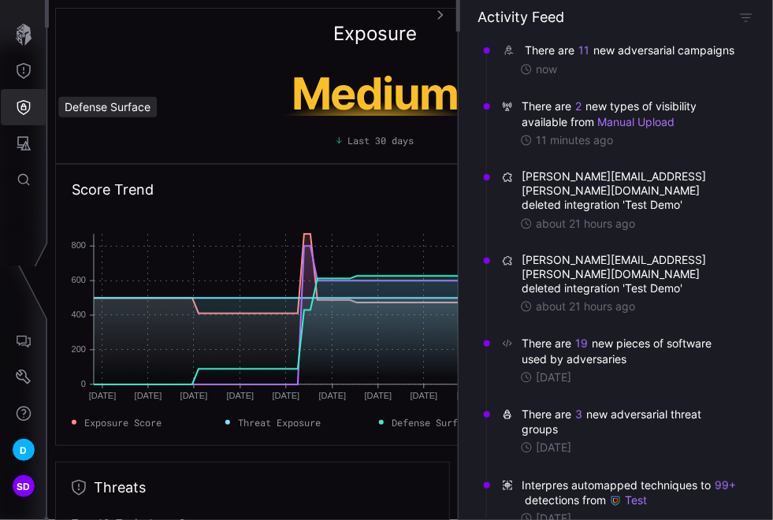
click at [29, 106] on icon "Defense Surface" at bounding box center [23, 107] width 13 height 15
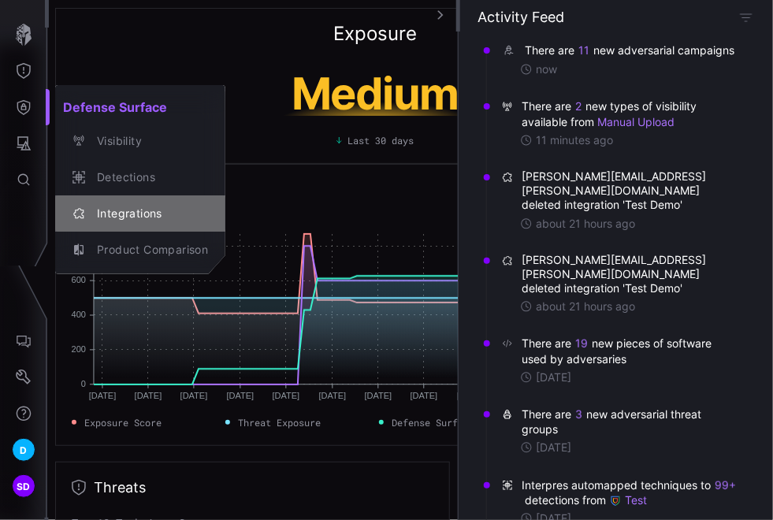
click at [121, 211] on div "Integrations" at bounding box center [148, 214] width 119 height 20
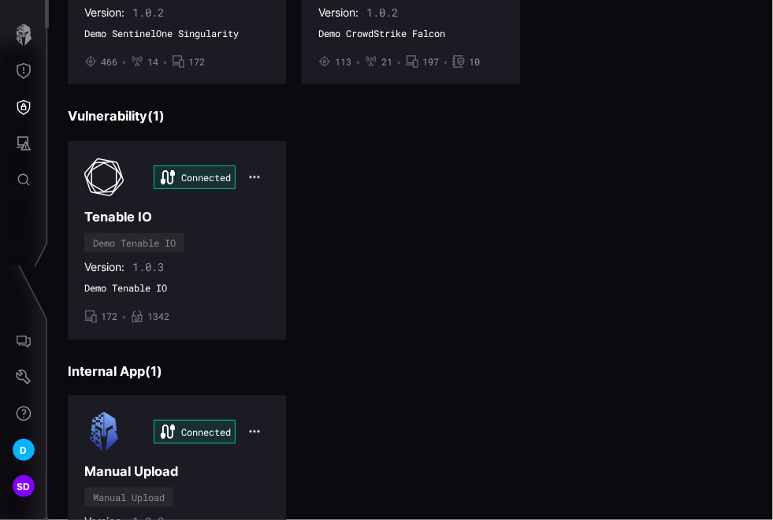
scroll to position [525, 0]
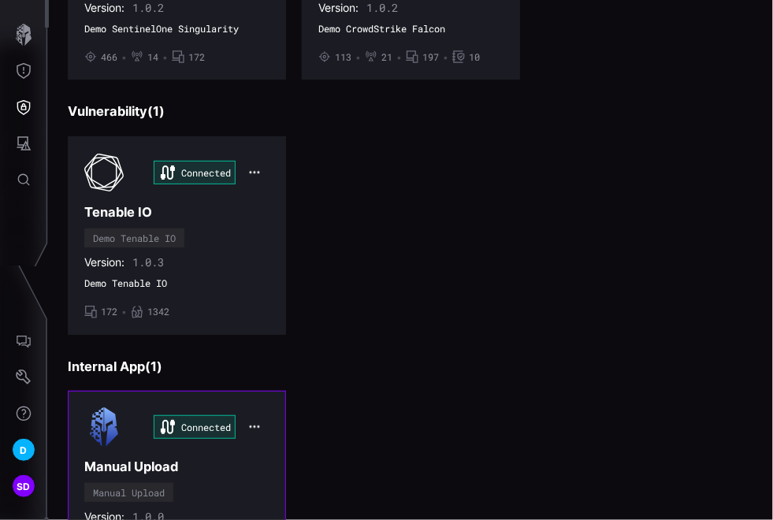
click at [225, 480] on div "Connected Manual Upload Manual Upload Version: 1.0.0 • 4" at bounding box center [176, 483] width 185 height 153
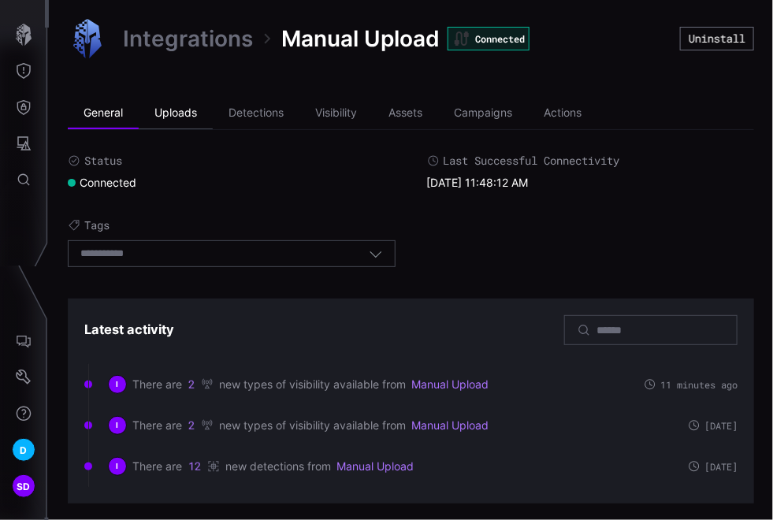
click at [180, 103] on li "Uploads" at bounding box center [176, 114] width 74 height 32
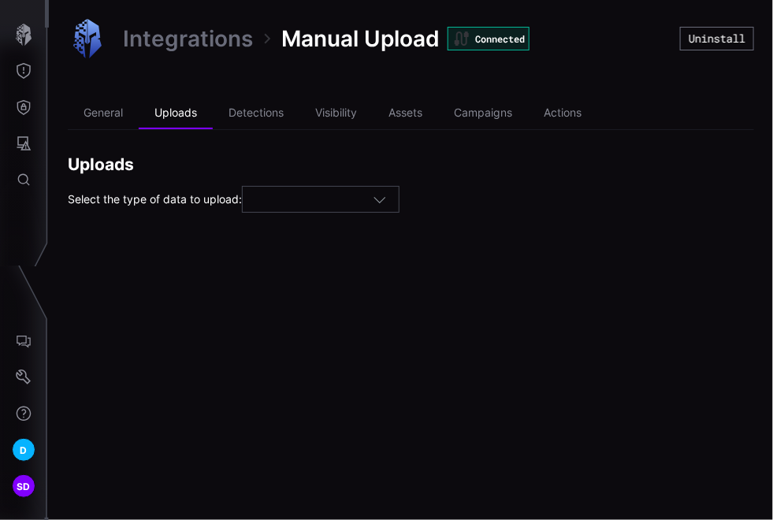
click at [384, 200] on icon "button" at bounding box center [380, 201] width 12 height 6
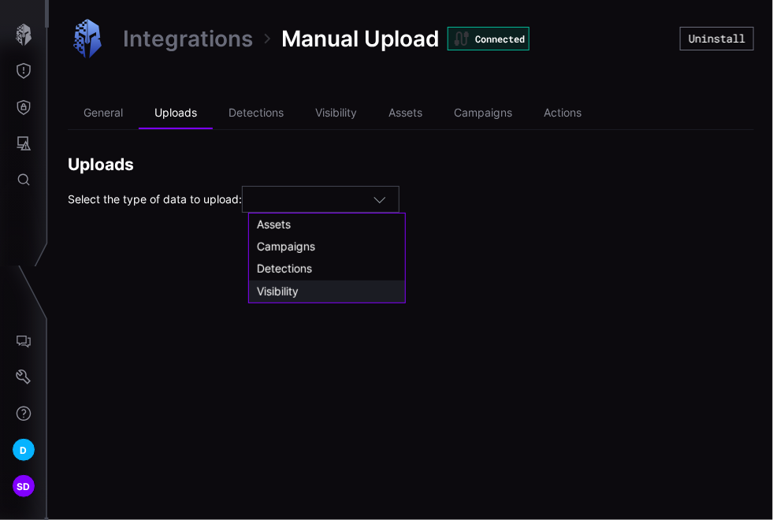
click at [288, 290] on span "Visibility" at bounding box center [278, 290] width 42 height 13
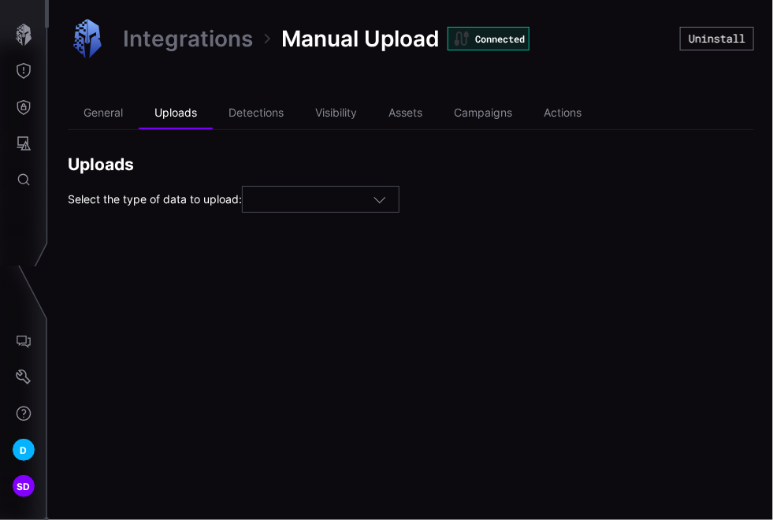
type input "**********"
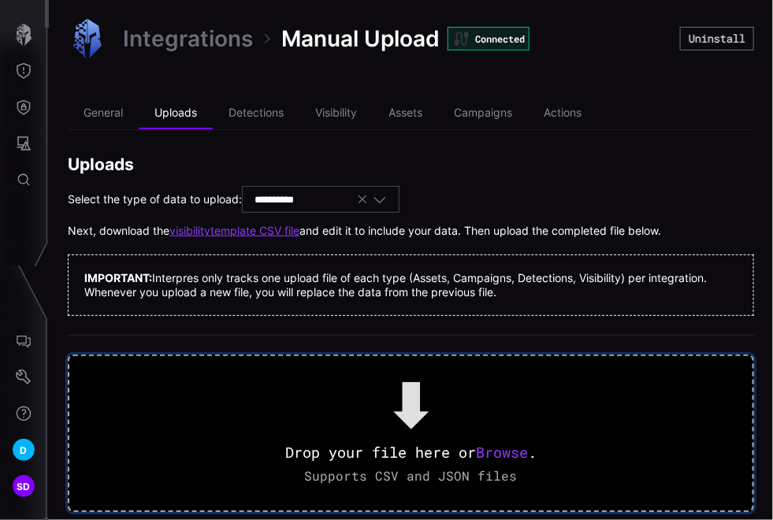
click at [508, 452] on span "Browse" at bounding box center [502, 452] width 52 height 19
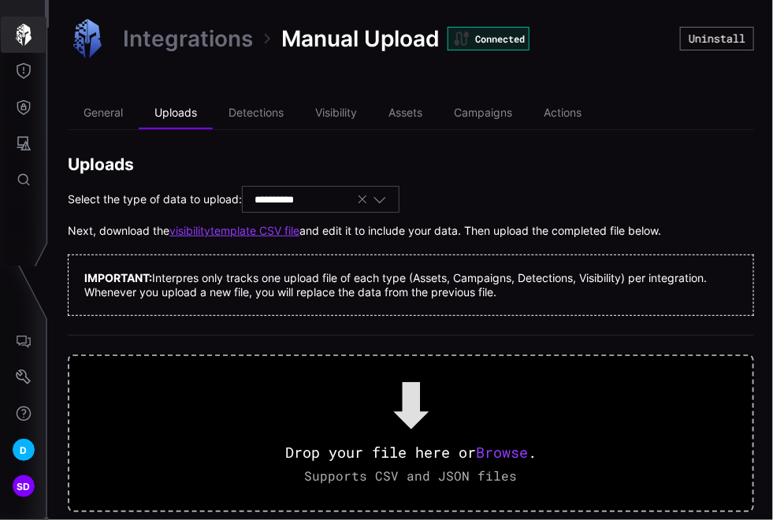
click at [21, 34] on icon "button" at bounding box center [24, 35] width 22 height 22
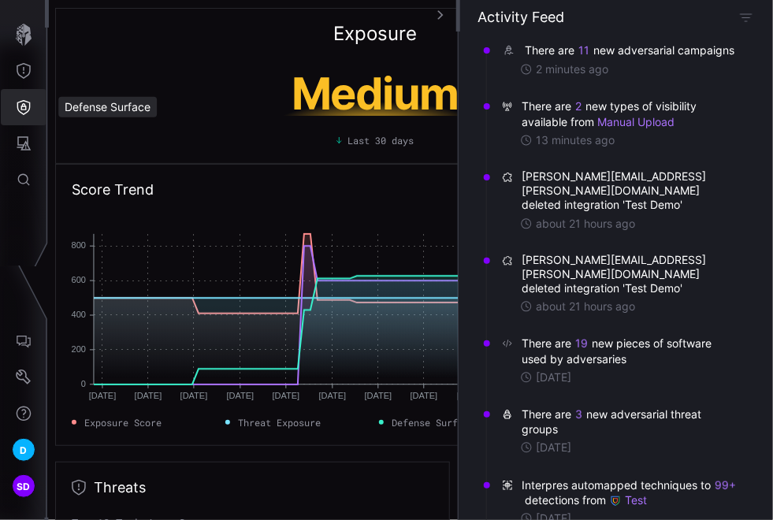
click at [28, 106] on icon "Defense Surface" at bounding box center [24, 107] width 16 height 16
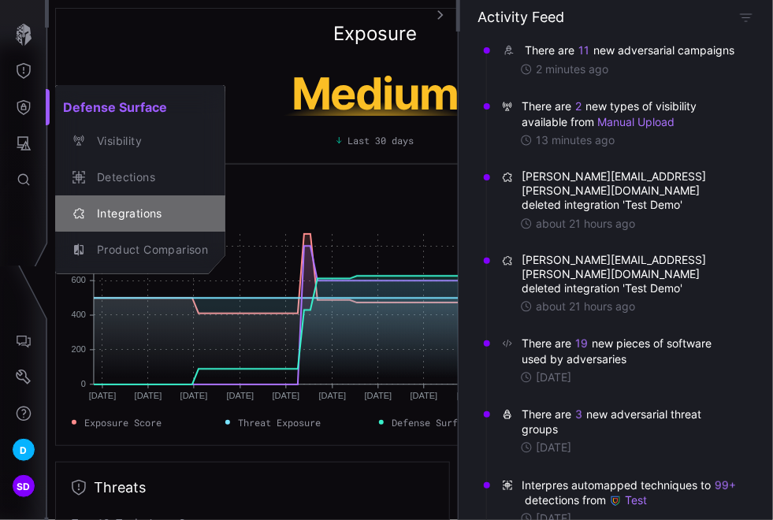
click at [132, 218] on div "Integrations" at bounding box center [148, 214] width 119 height 20
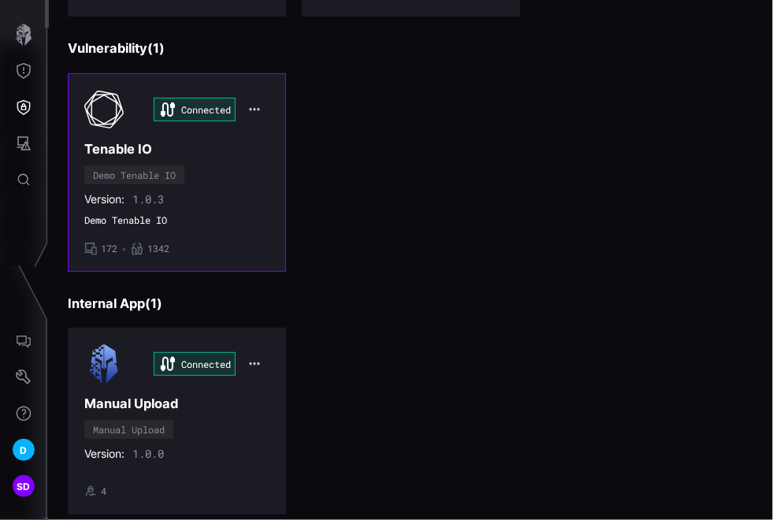
scroll to position [612, 0]
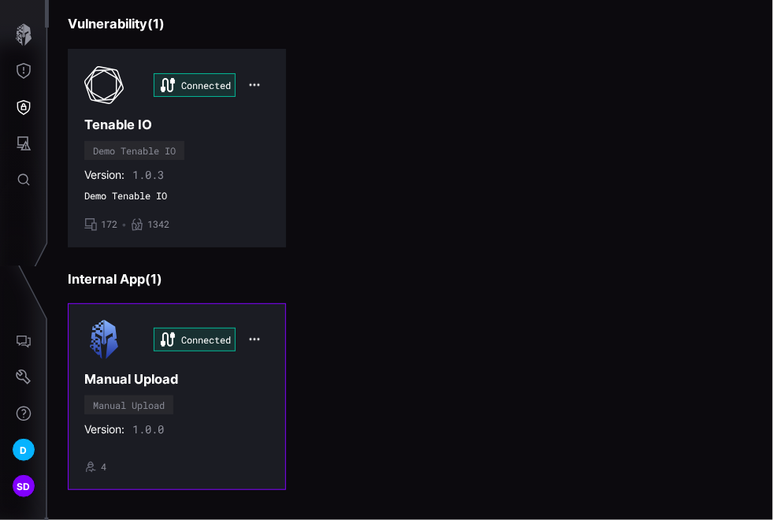
click at [239, 394] on div "Connected Manual Upload Manual Upload Version: 1.0.0 • 4" at bounding box center [176, 396] width 185 height 153
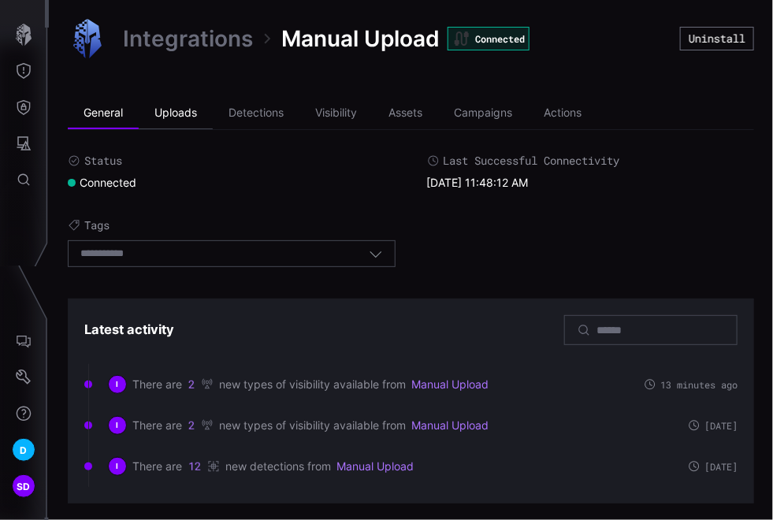
click at [182, 109] on li "Uploads" at bounding box center [176, 114] width 74 height 32
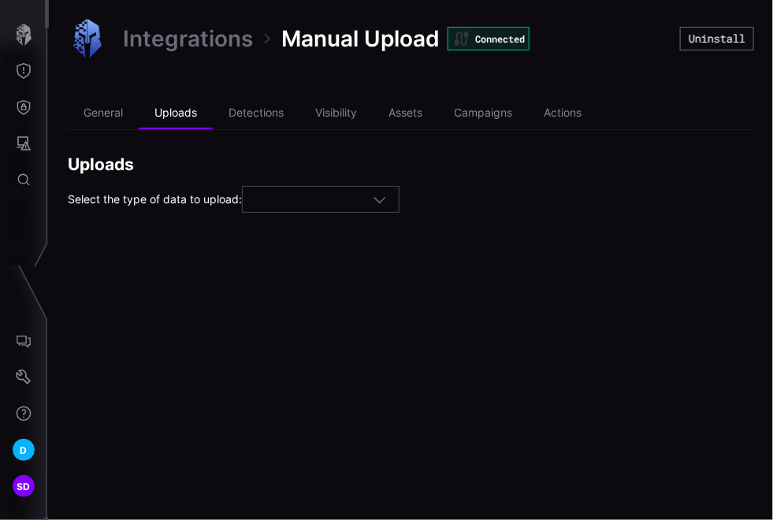
click at [383, 199] on icon "button" at bounding box center [380, 201] width 12 height 6
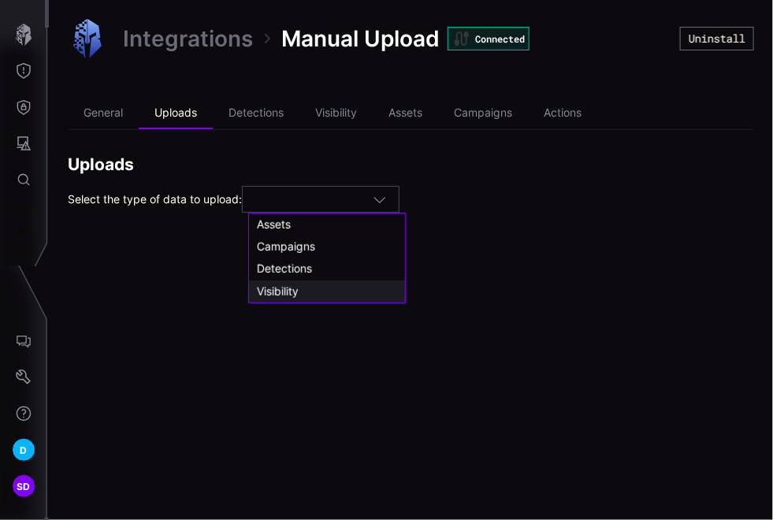
click at [285, 291] on span "Visibility" at bounding box center [278, 290] width 42 height 13
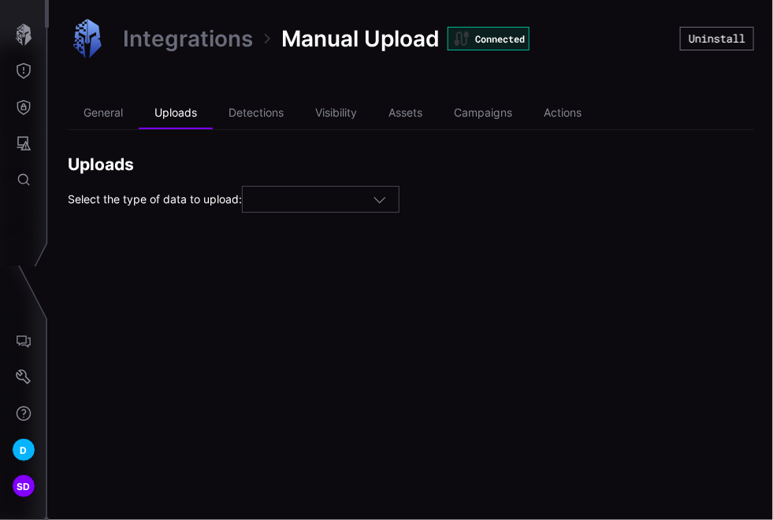
type input "**********"
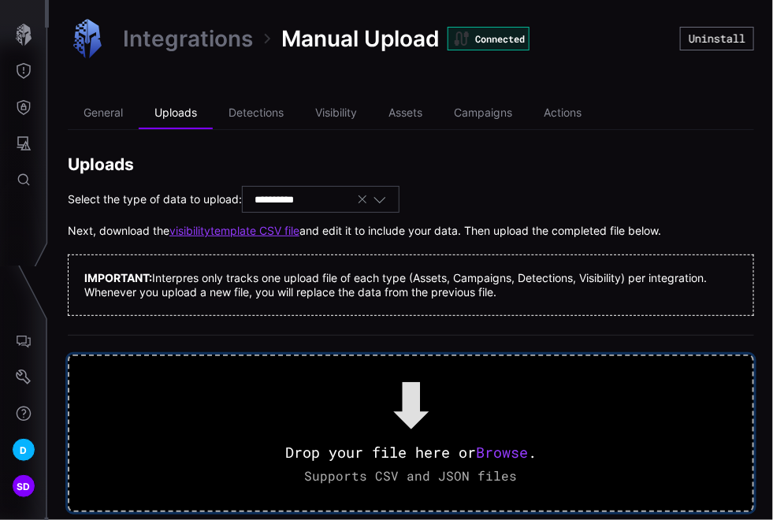
click at [514, 445] on span "Browse" at bounding box center [502, 452] width 52 height 19
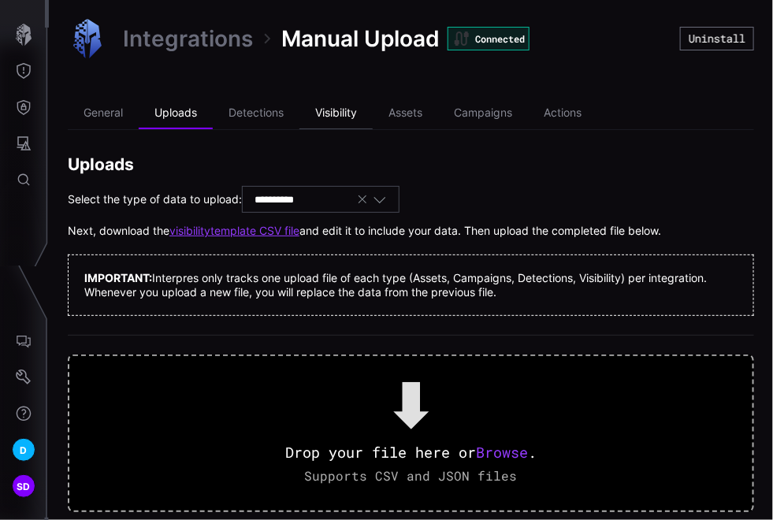
click at [356, 110] on li "Visibility" at bounding box center [335, 114] width 73 height 32
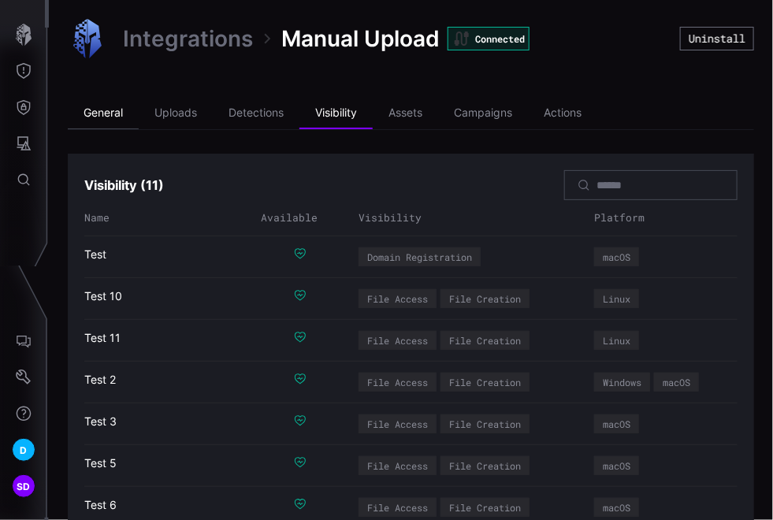
click at [92, 110] on li "General" at bounding box center [103, 114] width 71 height 32
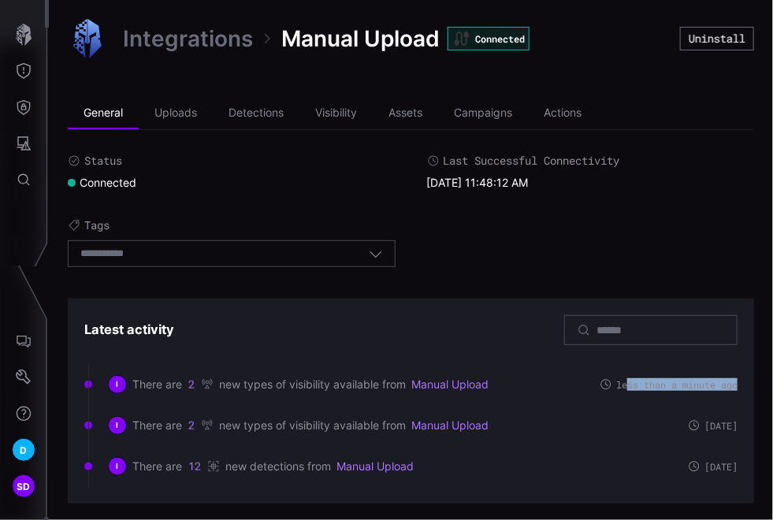
drag, startPoint x: 612, startPoint y: 382, endPoint x: 728, endPoint y: 381, distance: 115.8
click at [728, 381] on section "Latest activity I There are 2 new types of visibility available from Manual Upl…" at bounding box center [411, 401] width 686 height 205
click at [24, 39] on icon "button" at bounding box center [24, 35] width 22 height 22
